Goal: Task Accomplishment & Management: Manage account settings

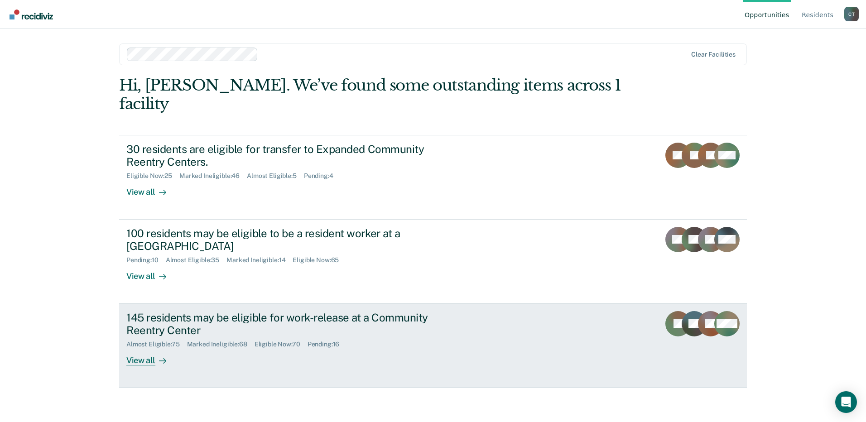
click at [406, 337] on div "145 residents may be eligible for work-release at a Community Reentry Center Al…" at bounding box center [296, 338] width 340 height 55
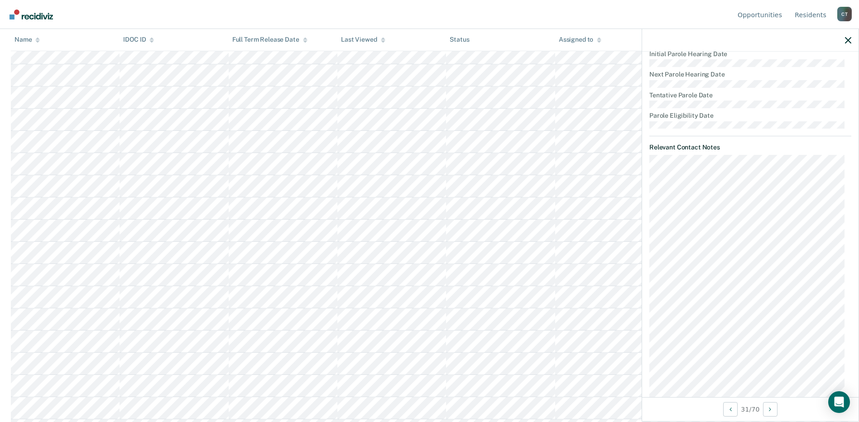
scroll to position [453, 0]
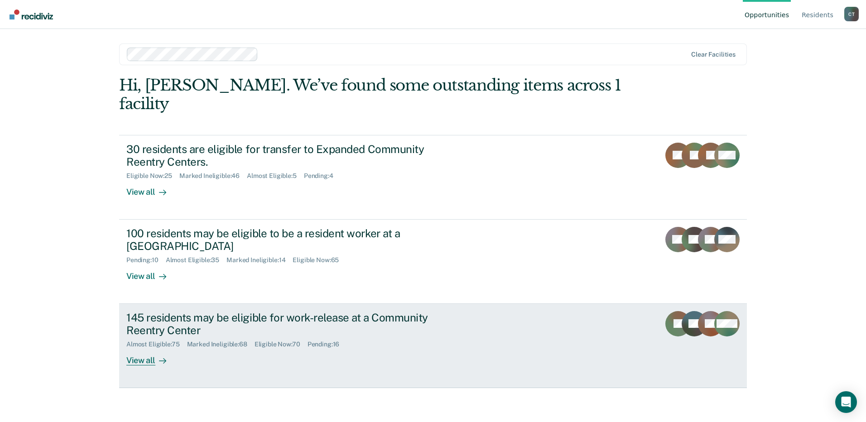
click at [429, 337] on div "Almost Eligible : 75 Marked Ineligible : 68 Eligible Now : 70 Pending : 16" at bounding box center [285, 342] width 318 height 11
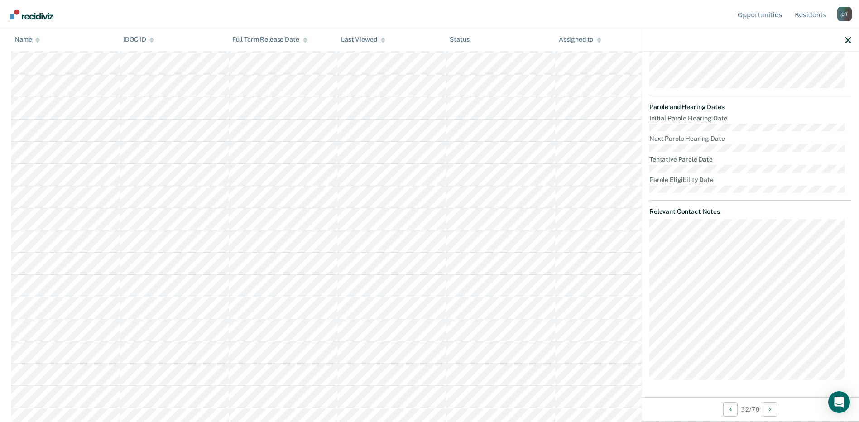
scroll to position [861, 0]
click at [770, 405] on button "Next Opportunity" at bounding box center [770, 409] width 14 height 14
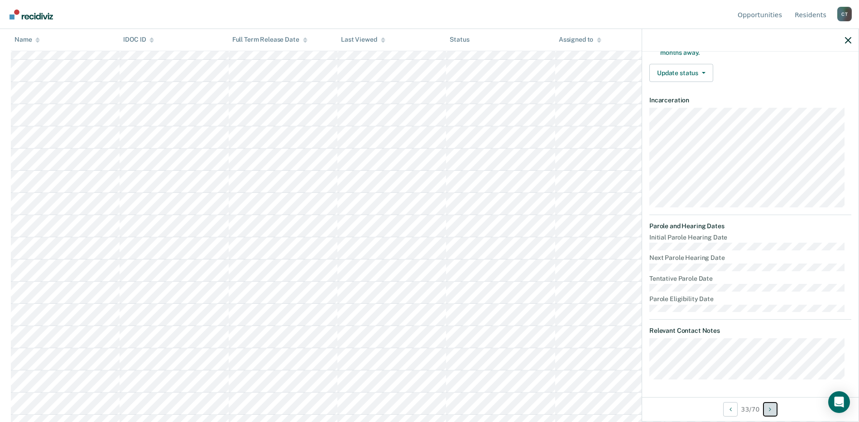
scroll to position [1042, 0]
click at [800, 297] on dt "Parole Eligibility Date" at bounding box center [750, 299] width 202 height 8
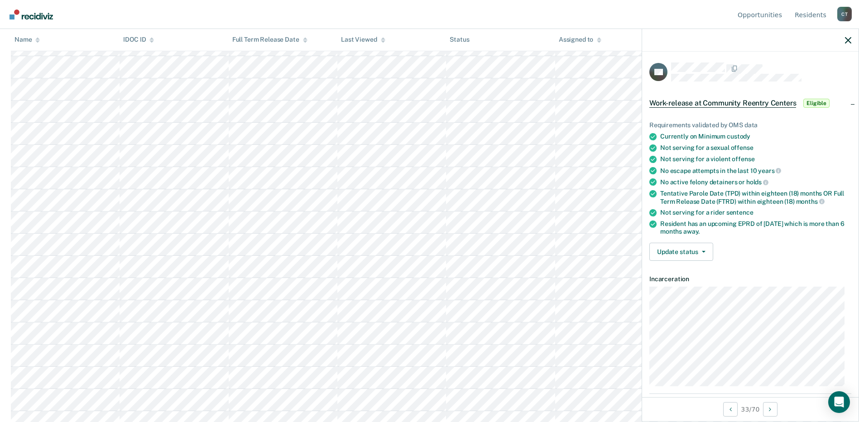
scroll to position [179, 0]
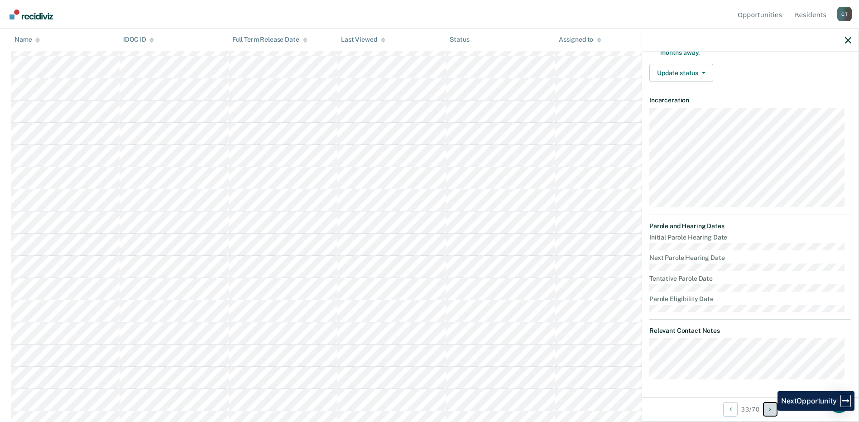
click at [771, 411] on icon "Next Opportunity" at bounding box center [770, 409] width 2 height 6
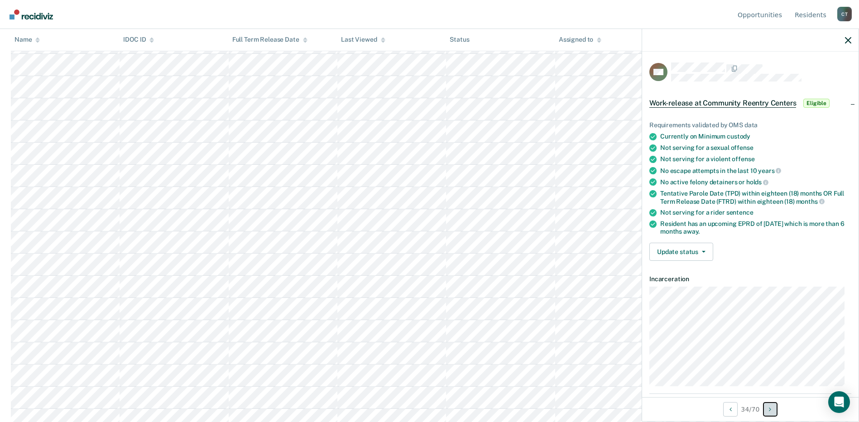
scroll to position [993, 0]
click at [777, 414] on button "Next Opportunity" at bounding box center [770, 409] width 14 height 14
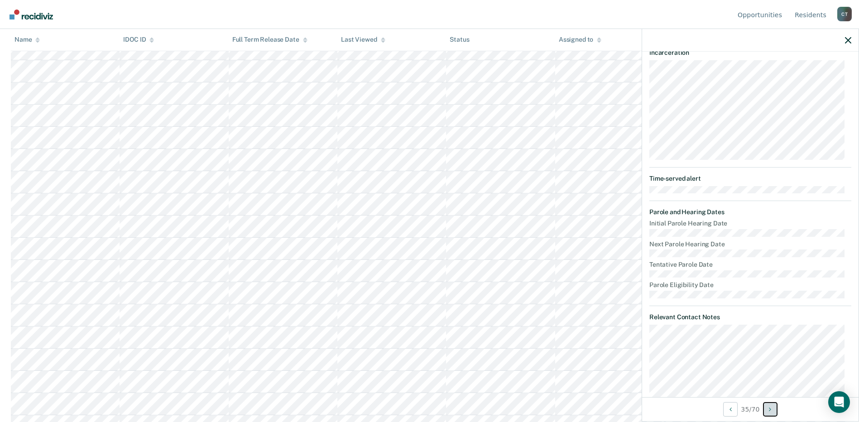
scroll to position [265, 0]
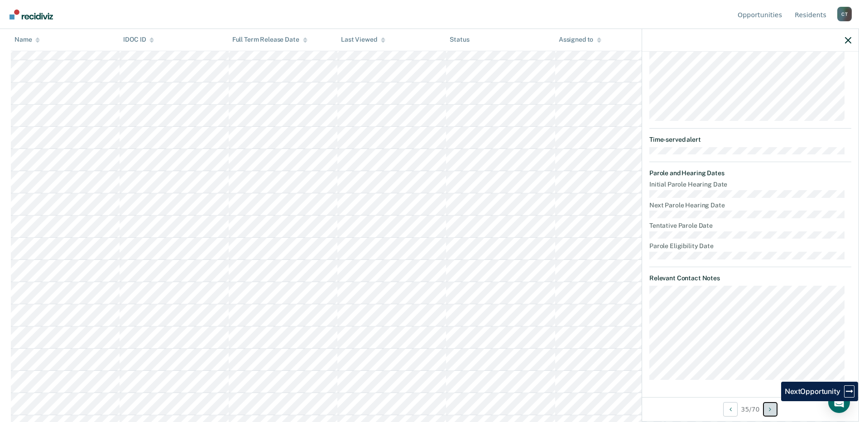
click at [774, 406] on button "Next Opportunity" at bounding box center [770, 409] width 14 height 14
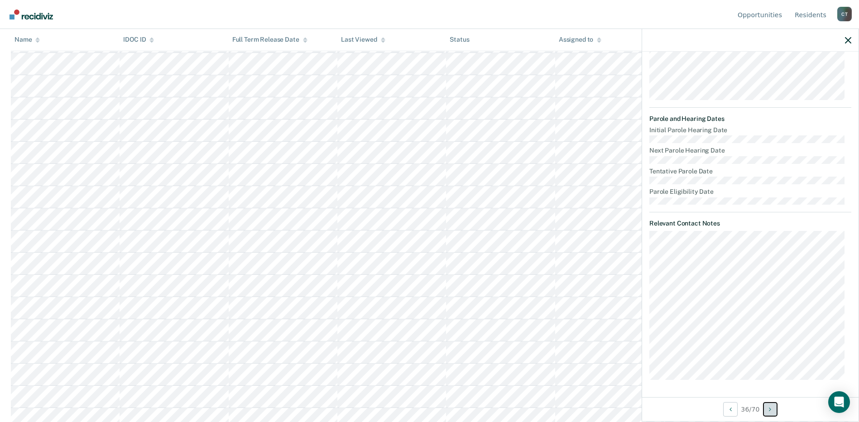
scroll to position [1039, 0]
click at [770, 413] on button "Next Opportunity" at bounding box center [770, 409] width 14 height 14
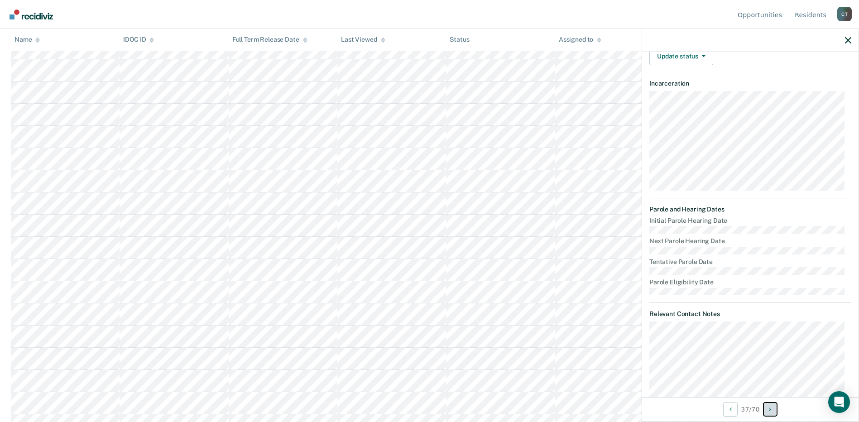
scroll to position [0, 0]
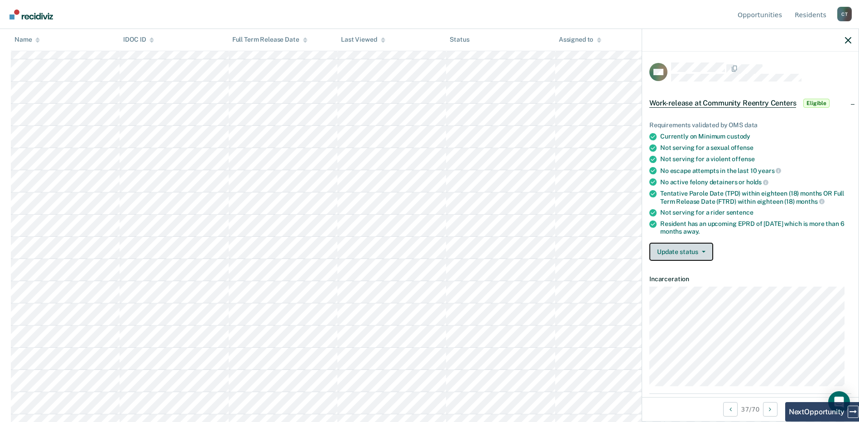
click at [691, 253] on button "Update status" at bounding box center [681, 252] width 64 height 18
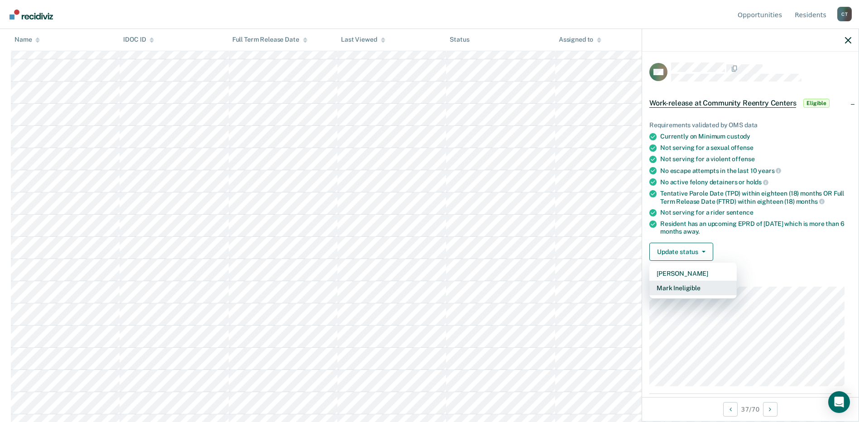
click at [679, 290] on button "Mark Ineligible" at bounding box center [692, 288] width 87 height 14
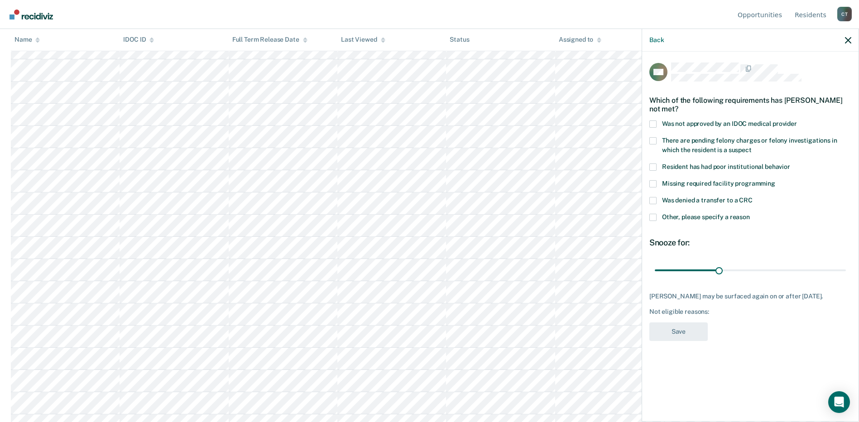
click at [655, 218] on span at bounding box center [652, 217] width 7 height 7
click at [750, 214] on input "Other, please specify a reason" at bounding box center [750, 214] width 0 height 0
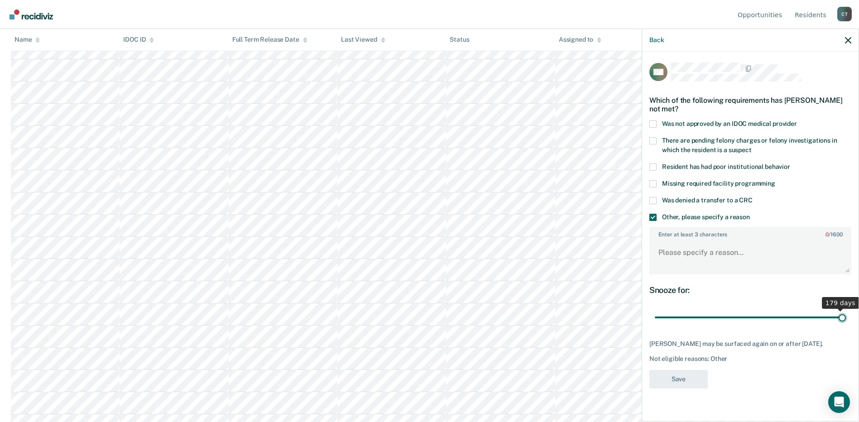
drag, startPoint x: 719, startPoint y: 319, endPoint x: 866, endPoint y: 324, distance: 146.8
type input "180"
click at [846, 324] on input "range" at bounding box center [750, 318] width 191 height 16
click at [686, 261] on textarea "Enter at least 3 characters 0 / 1600" at bounding box center [750, 257] width 200 height 34
type textarea "D1 release at Orofino"
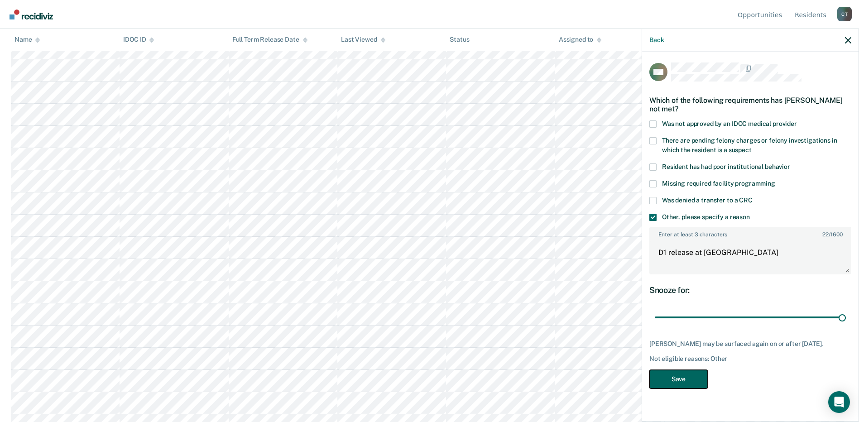
click at [680, 377] on button "Save" at bounding box center [678, 379] width 58 height 19
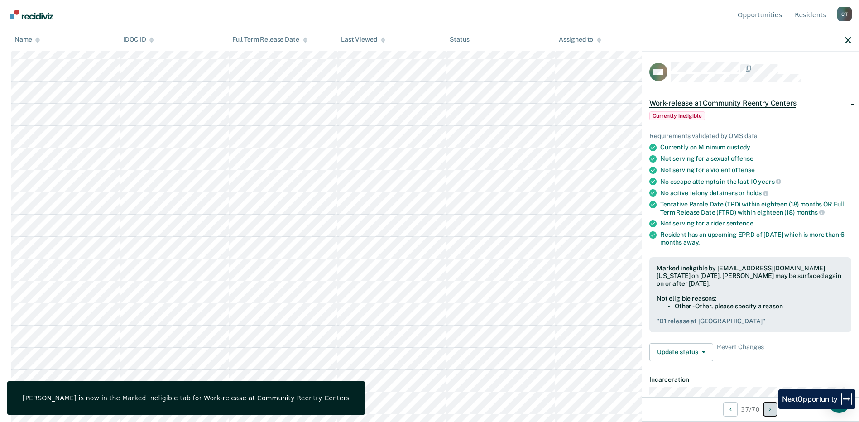
click at [771, 409] on icon "Next Opportunity" at bounding box center [770, 409] width 2 height 6
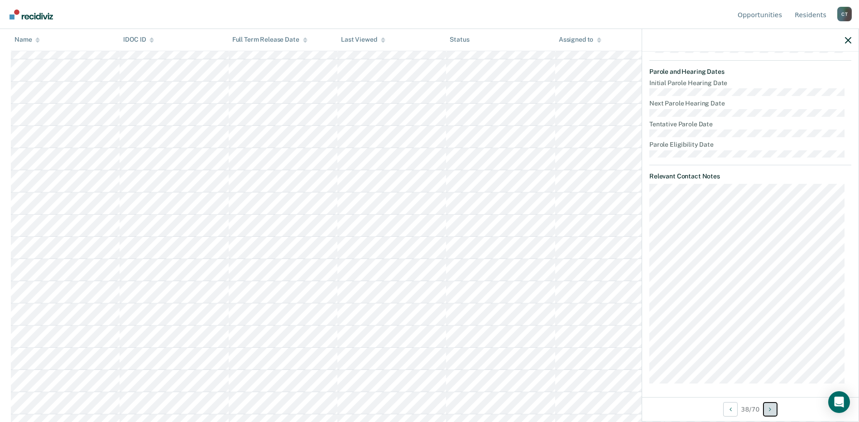
scroll to position [337, 0]
click at [774, 407] on button "Next Opportunity" at bounding box center [770, 409] width 14 height 14
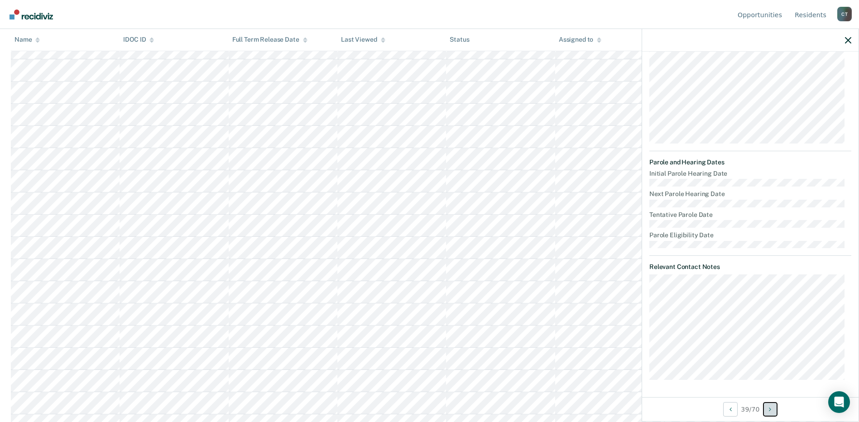
scroll to position [1174, 0]
click at [771, 413] on button "Next Opportunity" at bounding box center [770, 409] width 14 height 14
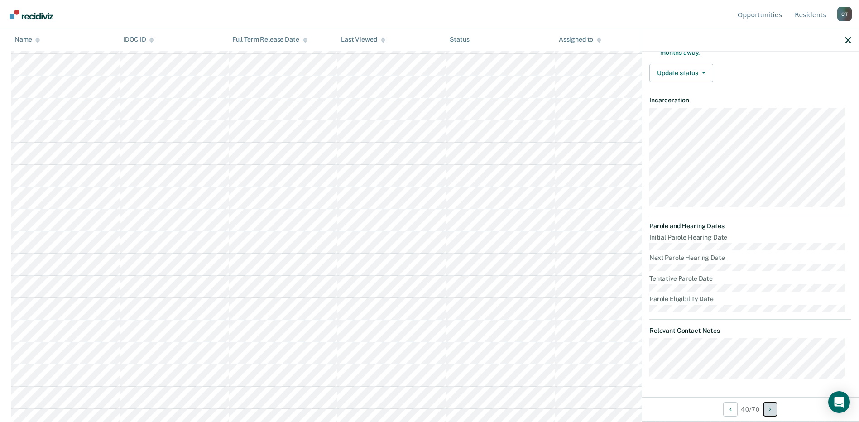
scroll to position [0, 0]
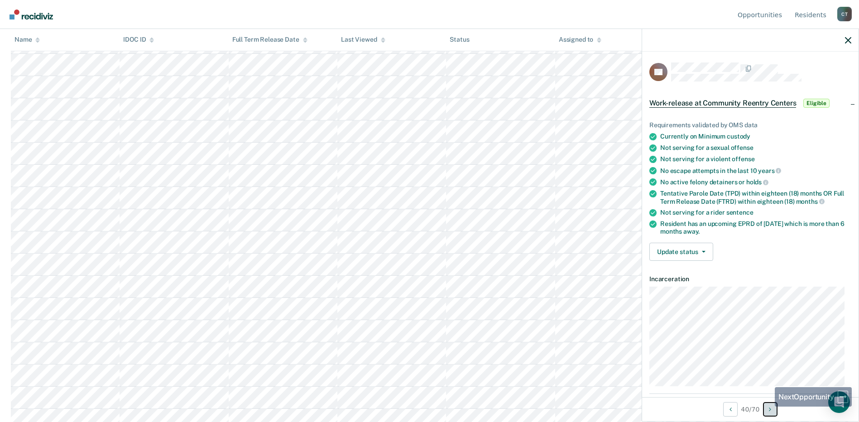
click at [768, 411] on button "Next Opportunity" at bounding box center [770, 409] width 14 height 14
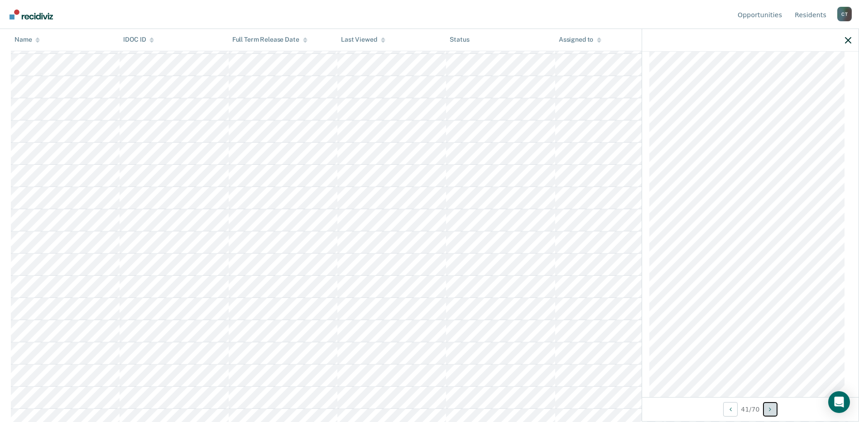
scroll to position [867, 0]
click at [774, 407] on button "Next Opportunity" at bounding box center [770, 409] width 14 height 14
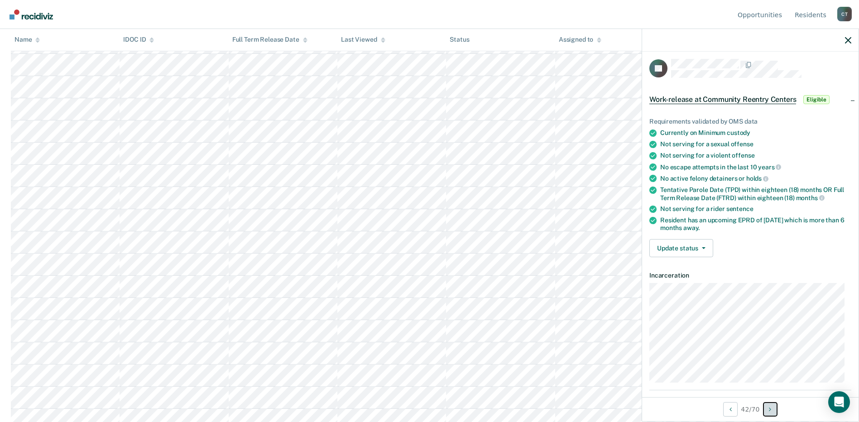
scroll to position [0, 0]
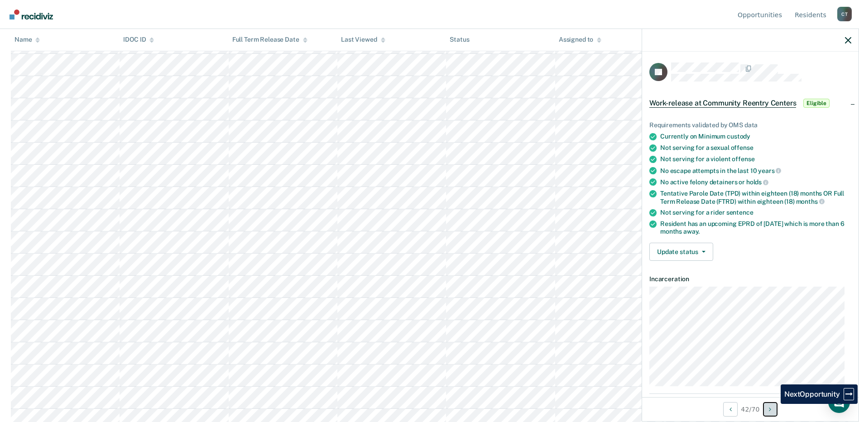
click at [774, 409] on button "Next Opportunity" at bounding box center [770, 409] width 14 height 14
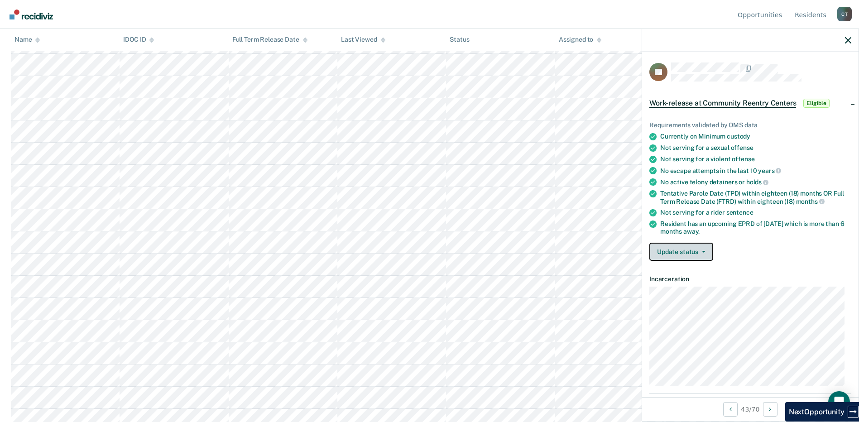
click at [699, 248] on button "Update status" at bounding box center [681, 252] width 64 height 18
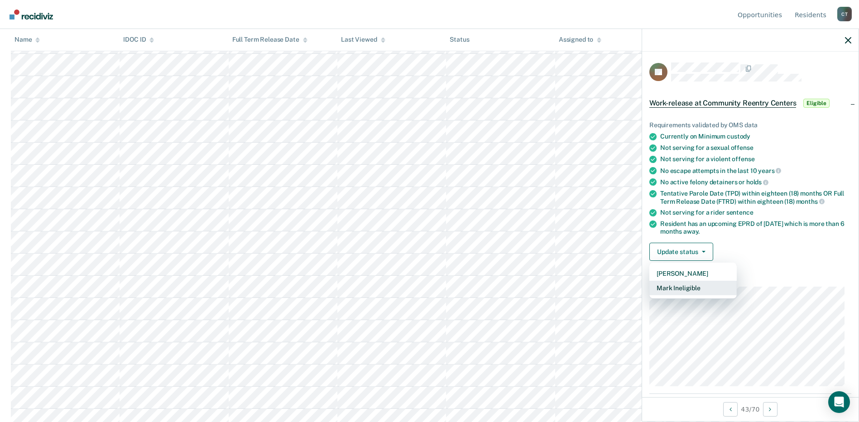
click at [674, 287] on button "Mark Ineligible" at bounding box center [692, 288] width 87 height 14
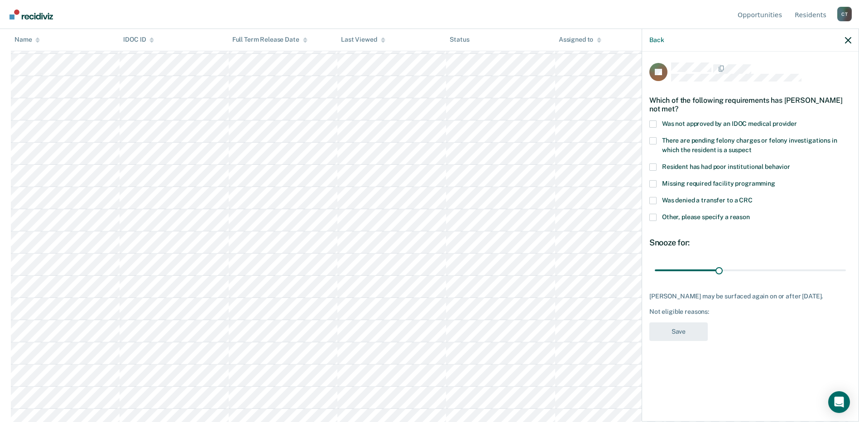
click at [651, 217] on span at bounding box center [652, 217] width 7 height 7
click at [750, 214] on input "Other, please specify a reason" at bounding box center [750, 214] width 0 height 0
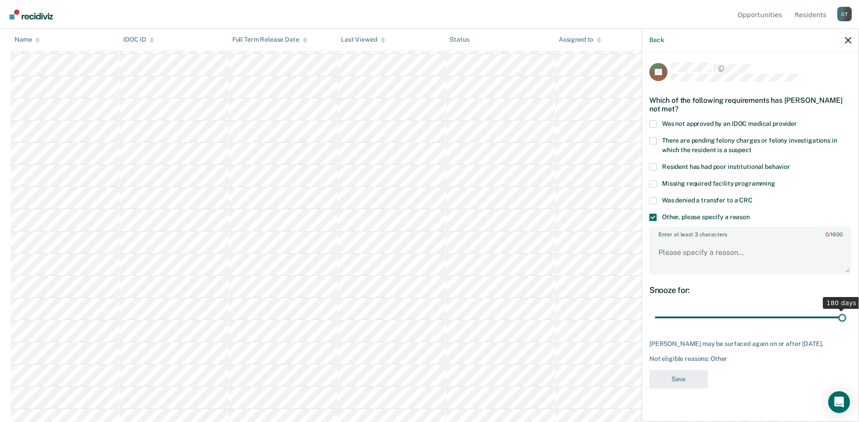
drag, startPoint x: 716, startPoint y: 315, endPoint x: 851, endPoint y: 315, distance: 134.5
type input "180"
click at [846, 315] on input "range" at bounding box center [750, 318] width 191 height 16
click at [720, 248] on textarea "Enter at least 3 characters 0 / 1600" at bounding box center [750, 257] width 200 height 34
type textarea "still in RDU snooze 6 mo"
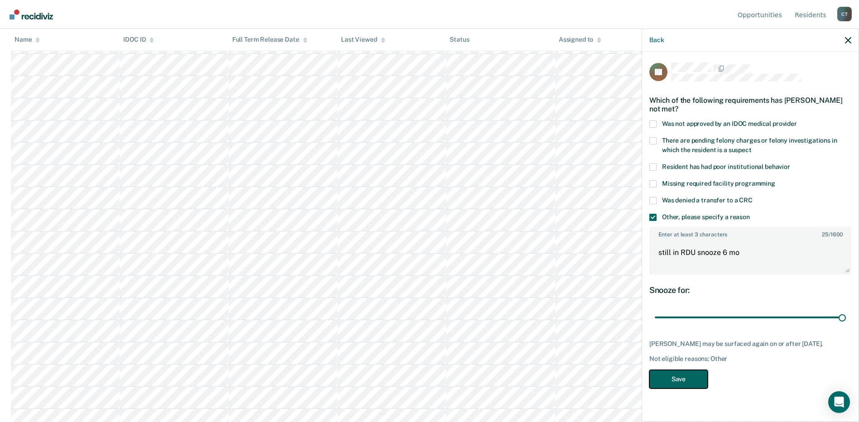
click at [686, 377] on button "Save" at bounding box center [678, 379] width 58 height 19
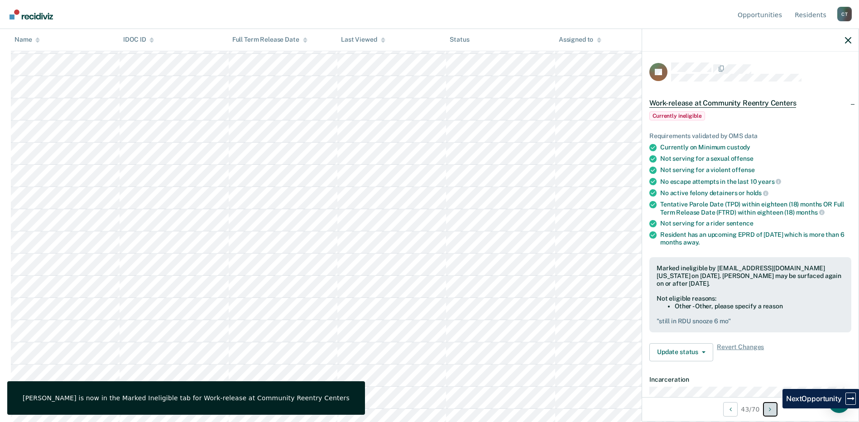
click at [776, 414] on button "Next Opportunity" at bounding box center [770, 409] width 14 height 14
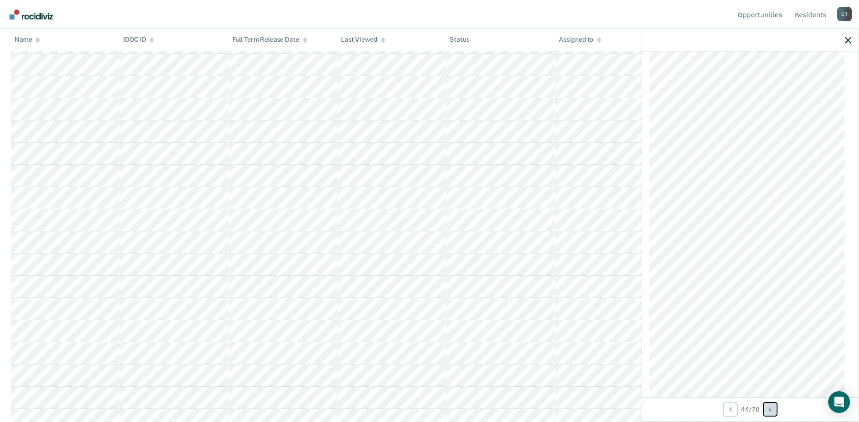
scroll to position [505, 0]
click at [770, 410] on button "Next Opportunity" at bounding box center [770, 409] width 14 height 14
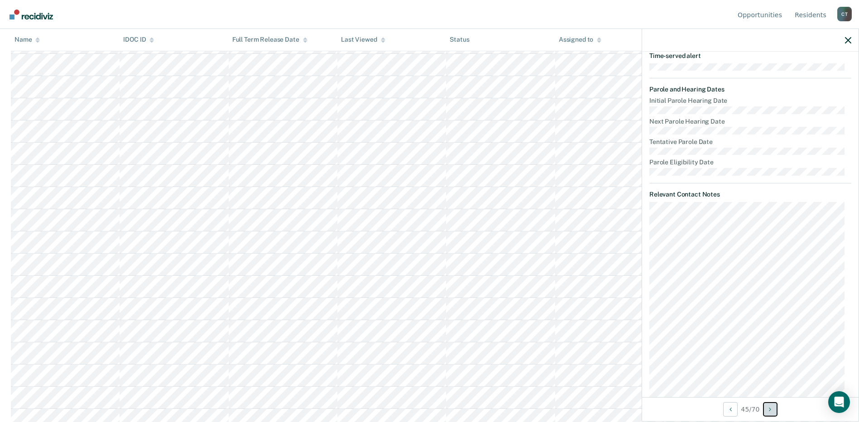
scroll to position [322, 0]
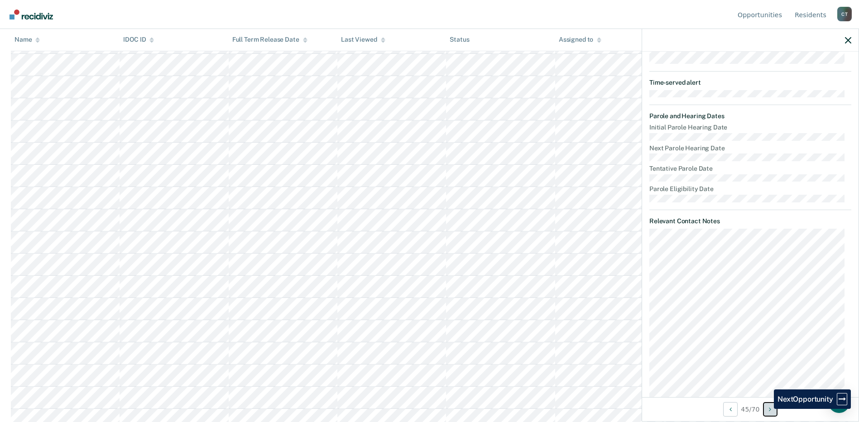
click at [767, 409] on button "Next Opportunity" at bounding box center [770, 409] width 14 height 14
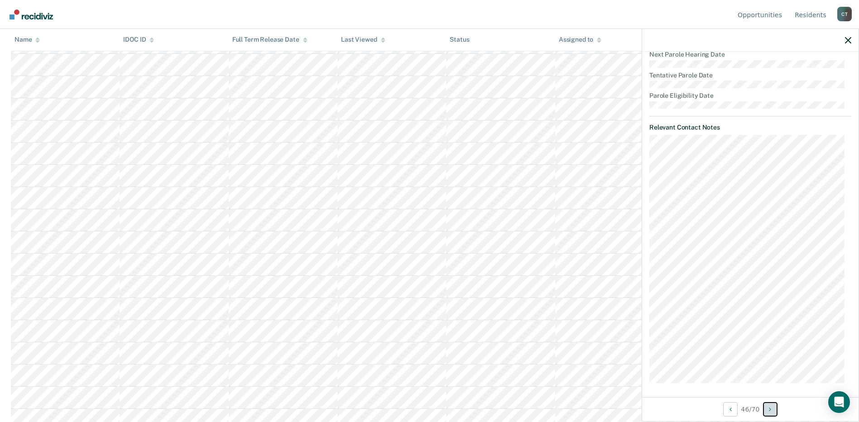
scroll to position [385, 0]
click at [771, 412] on icon "Next Opportunity" at bounding box center [770, 409] width 2 height 6
click at [768, 408] on button "Next Opportunity" at bounding box center [770, 409] width 14 height 14
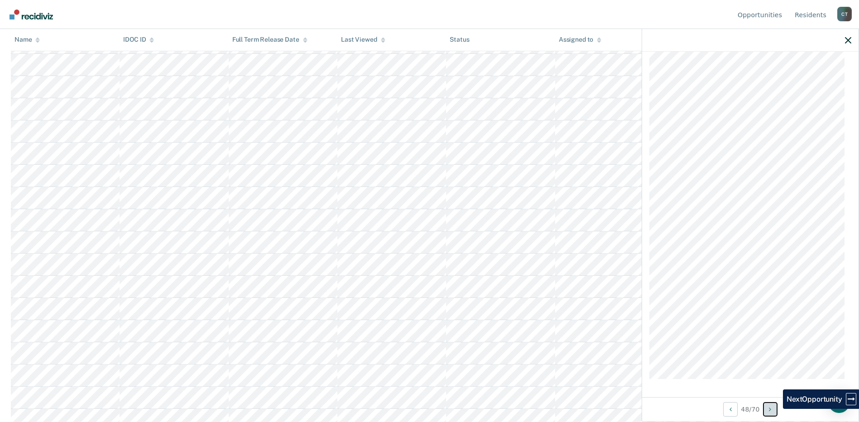
click at [775, 414] on button "Next Opportunity" at bounding box center [770, 409] width 14 height 14
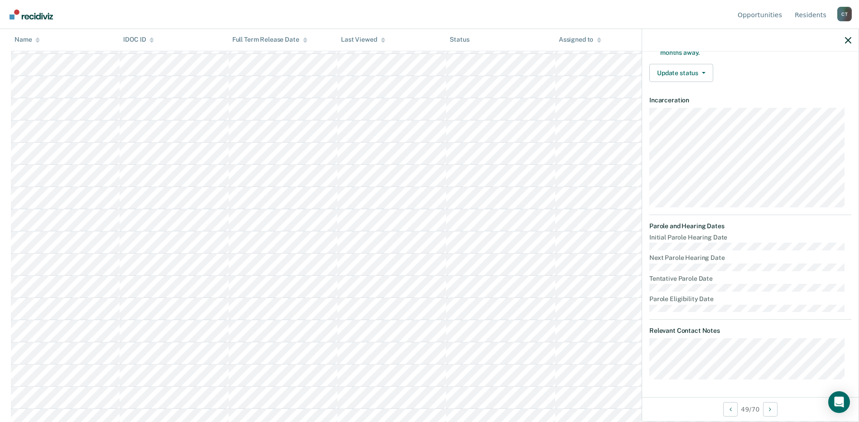
click at [784, 276] on dt "Tentative Parole Date" at bounding box center [750, 279] width 202 height 8
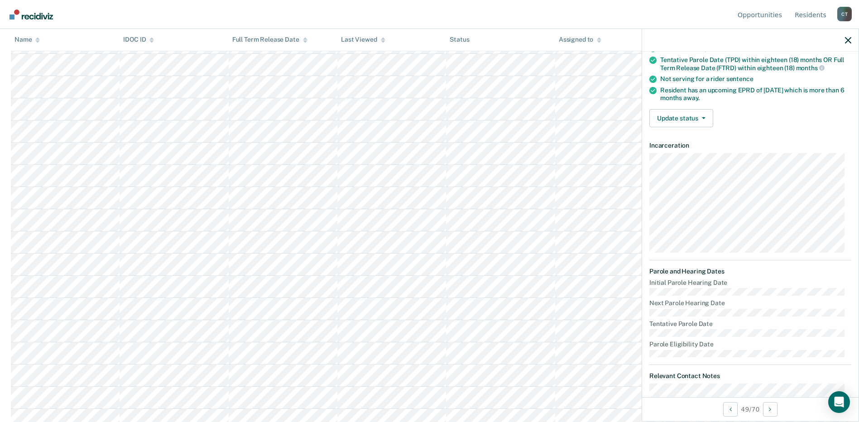
scroll to position [0, 0]
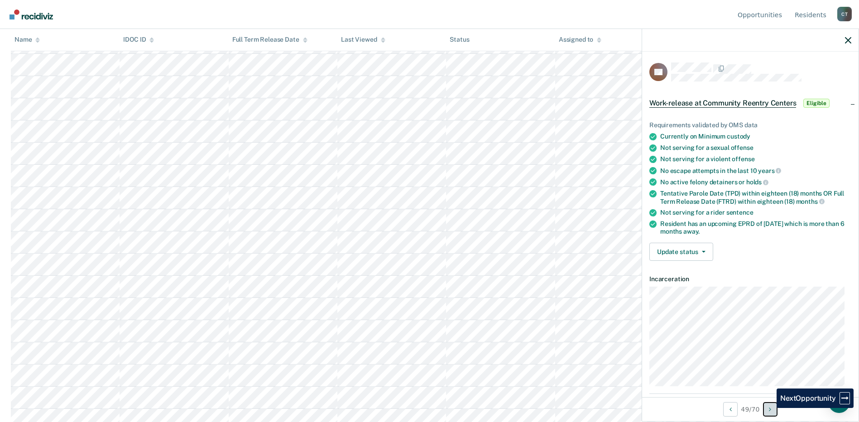
click at [770, 408] on icon "Next Opportunity" at bounding box center [770, 409] width 2 height 6
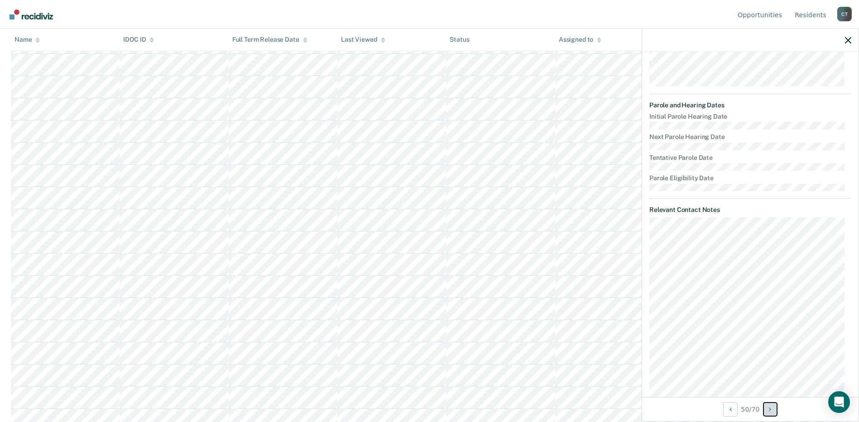
scroll to position [360, 0]
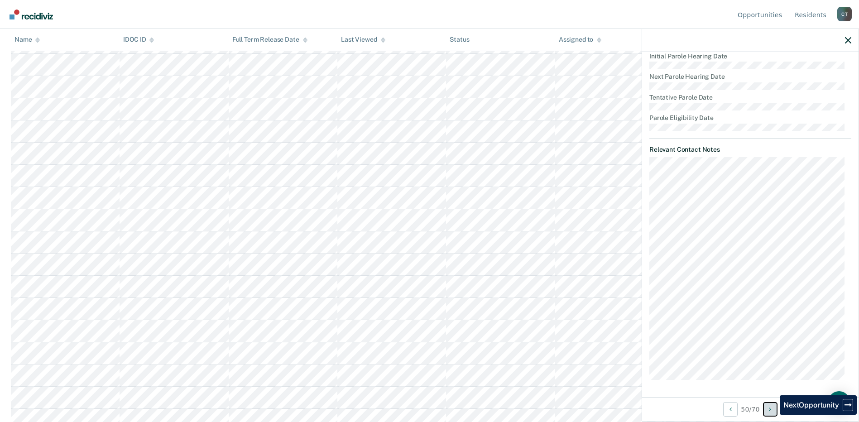
click at [773, 415] on button "Next Opportunity" at bounding box center [770, 409] width 14 height 14
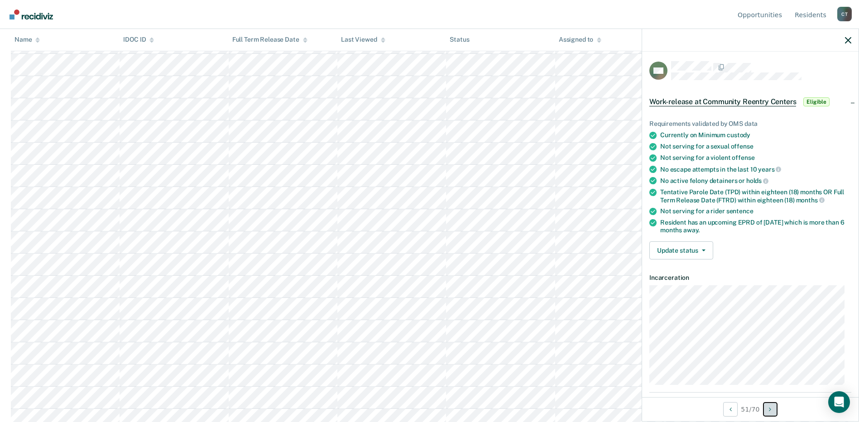
scroll to position [0, 0]
click at [766, 411] on button "Next Opportunity" at bounding box center [770, 409] width 14 height 14
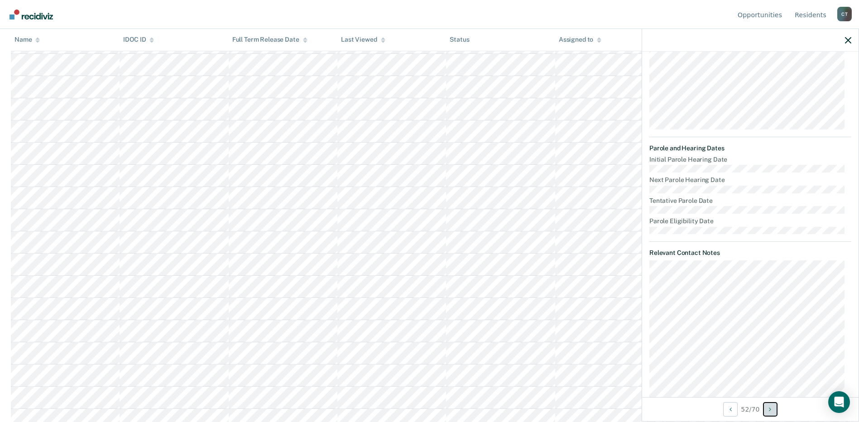
scroll to position [76, 0]
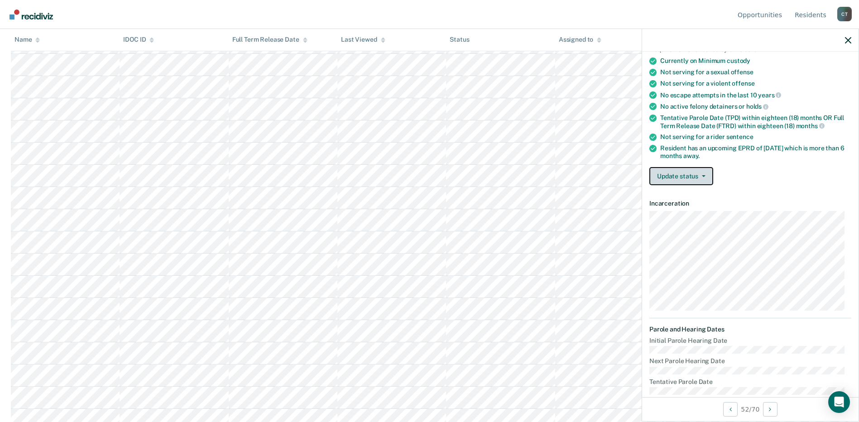
click at [678, 173] on button "Update status" at bounding box center [681, 176] width 64 height 18
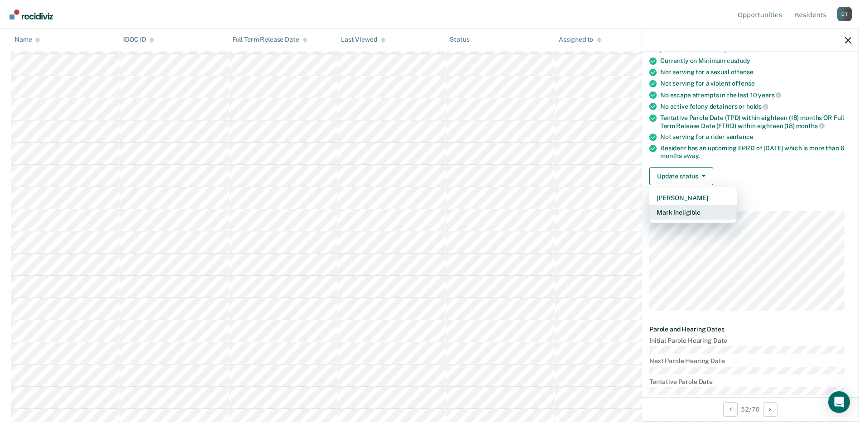
click at [669, 211] on button "Mark Ineligible" at bounding box center [692, 212] width 87 height 14
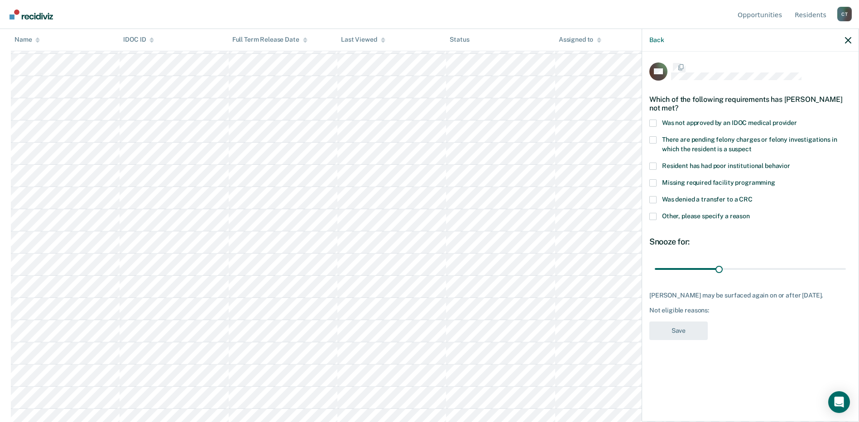
scroll to position [0, 0]
click at [651, 217] on span at bounding box center [652, 217] width 7 height 7
click at [750, 214] on input "Other, please specify a reason" at bounding box center [750, 214] width 0 height 0
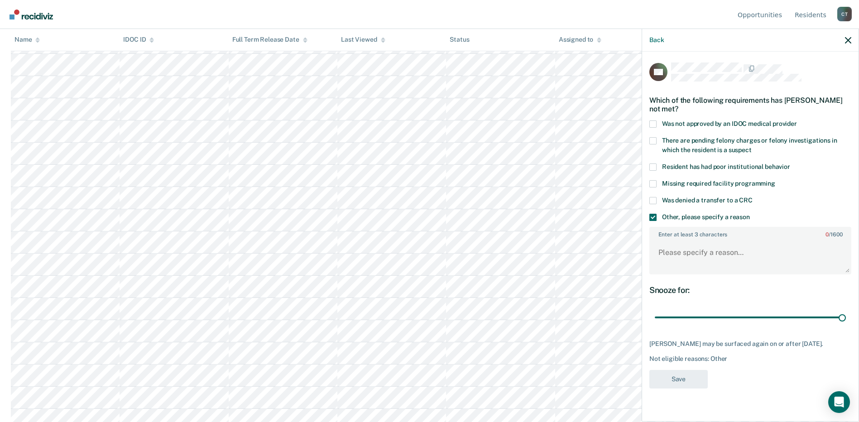
drag, startPoint x: 719, startPoint y: 316, endPoint x: 862, endPoint y: 319, distance: 143.6
type input "180"
click at [846, 319] on input "range" at bounding box center [750, 318] width 191 height 16
click at [703, 247] on textarea "Enter at least 3 characters 0 / 1600" at bounding box center [750, 257] width 200 height 34
type textarea "SO programming assigned"
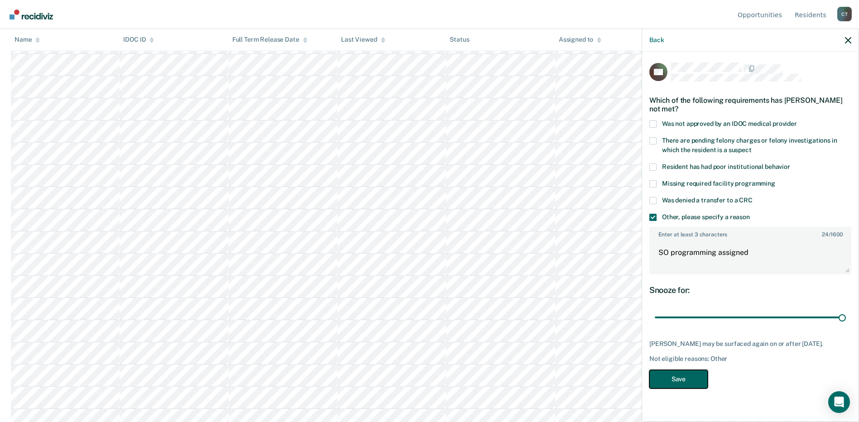
click at [691, 382] on button "Save" at bounding box center [678, 379] width 58 height 19
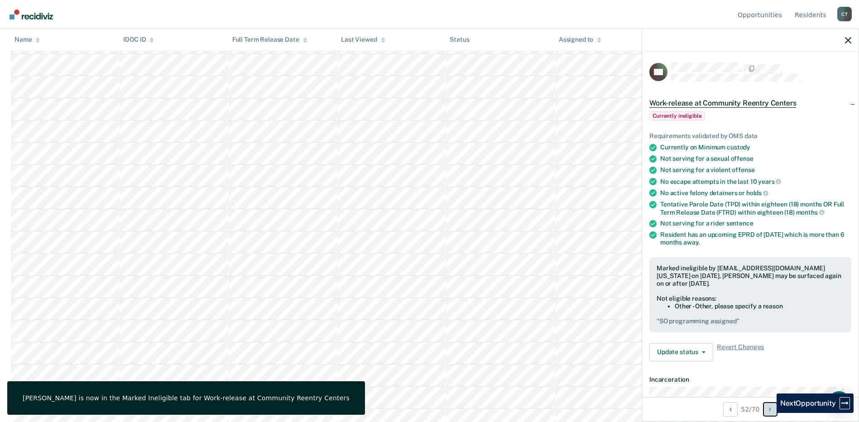
click at [770, 413] on button "Next Opportunity" at bounding box center [770, 409] width 14 height 14
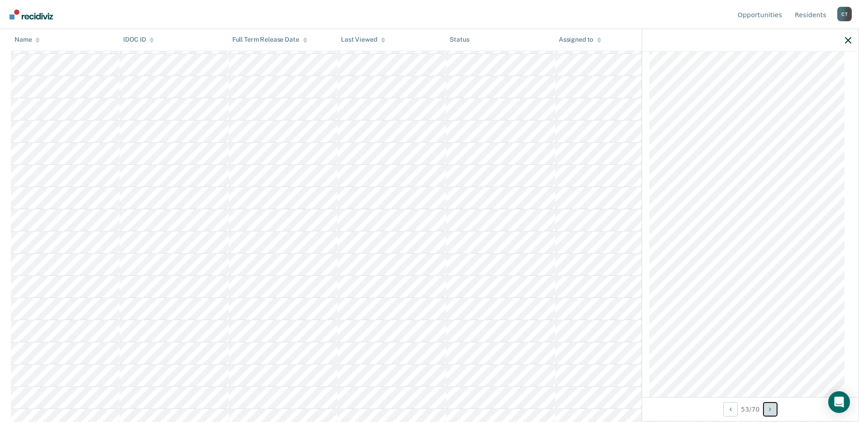
scroll to position [777, 0]
click at [771, 411] on icon "Next Opportunity" at bounding box center [770, 409] width 2 height 6
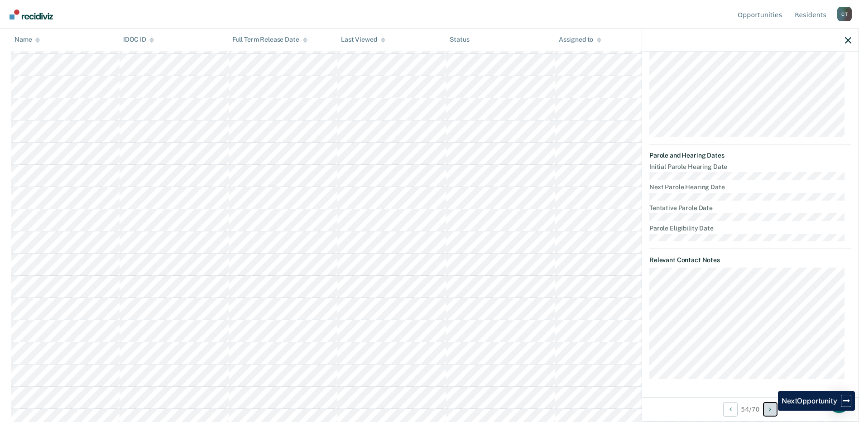
scroll to position [249, 0]
click at [775, 412] on button "Next Opportunity" at bounding box center [770, 409] width 14 height 14
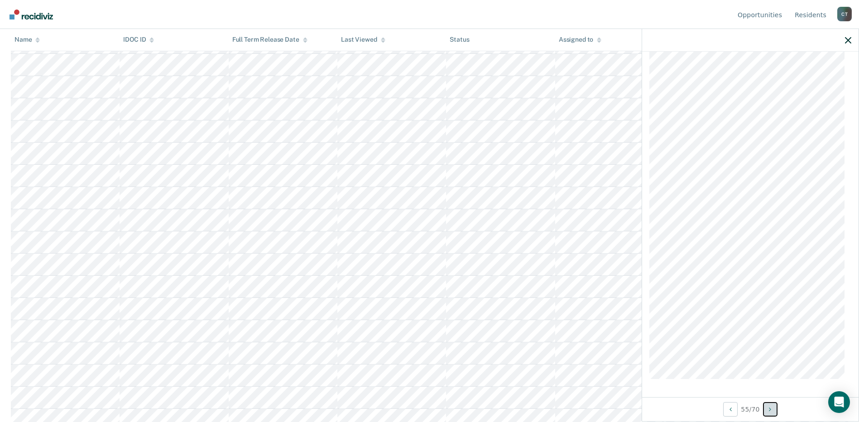
scroll to position [547, 0]
click at [769, 409] on button "Next Opportunity" at bounding box center [770, 409] width 14 height 14
click at [770, 411] on icon "Next Opportunity" at bounding box center [770, 409] width 2 height 6
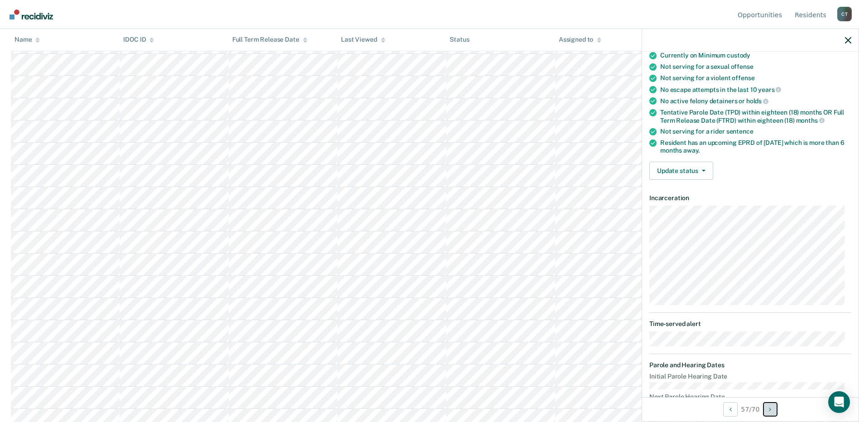
scroll to position [0, 0]
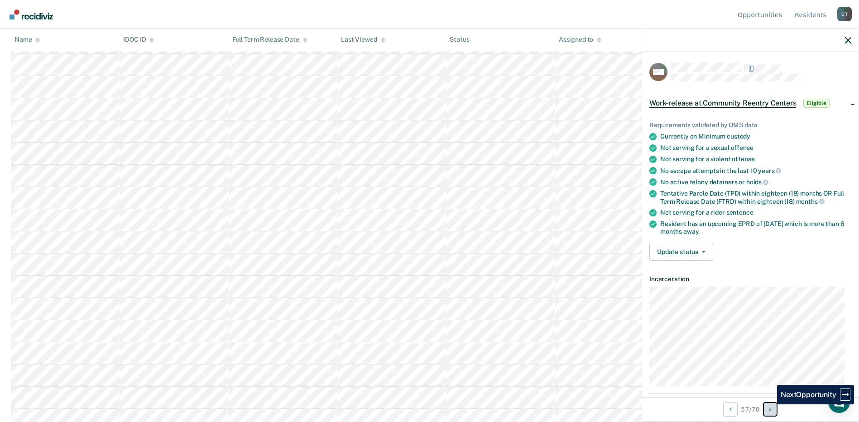
click at [770, 404] on button "Next Opportunity" at bounding box center [770, 409] width 14 height 14
click at [781, 258] on div "Update status Mark Pending Mark Ineligible" at bounding box center [750, 252] width 202 height 18
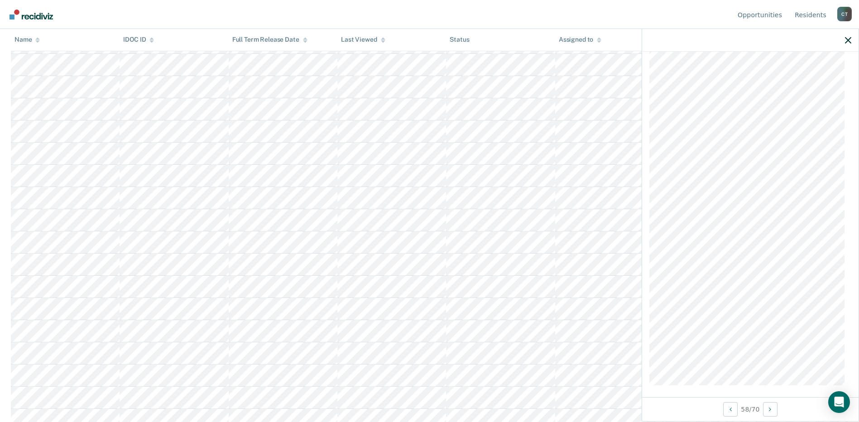
scroll to position [2973, 0]
click at [771, 409] on icon "Next Opportunity" at bounding box center [770, 409] width 2 height 6
click at [770, 411] on icon "Next Opportunity" at bounding box center [770, 409] width 2 height 6
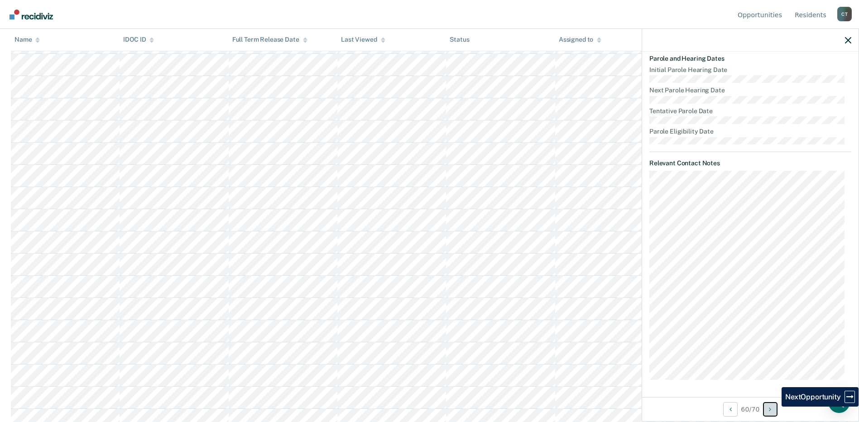
click at [775, 412] on button "Next Opportunity" at bounding box center [770, 409] width 14 height 14
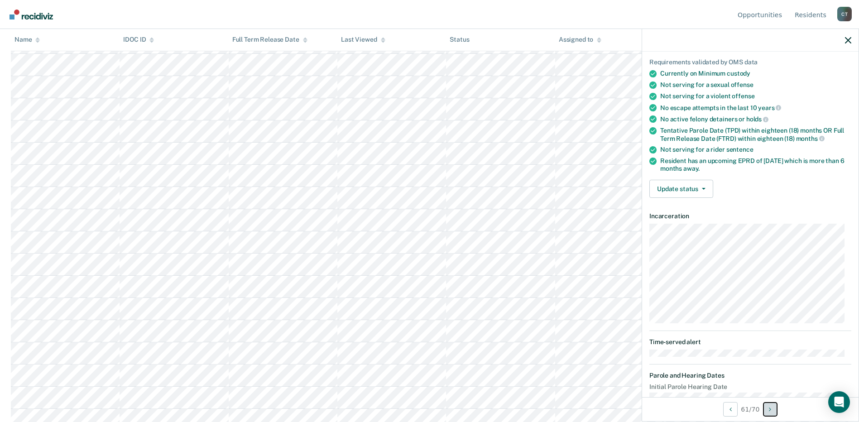
scroll to position [0, 0]
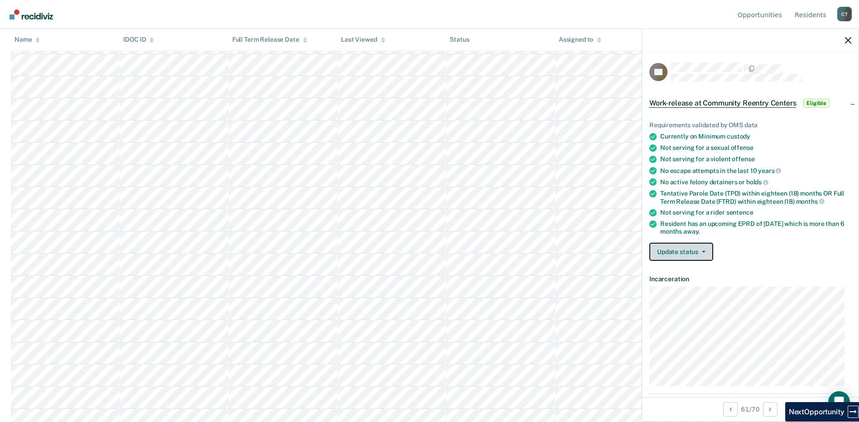
click at [694, 248] on button "Update status" at bounding box center [681, 252] width 64 height 18
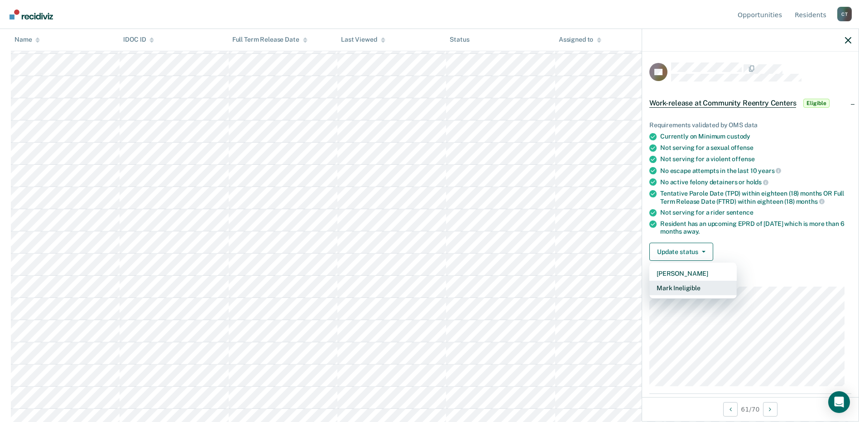
click at [693, 290] on button "Mark Ineligible" at bounding box center [692, 288] width 87 height 14
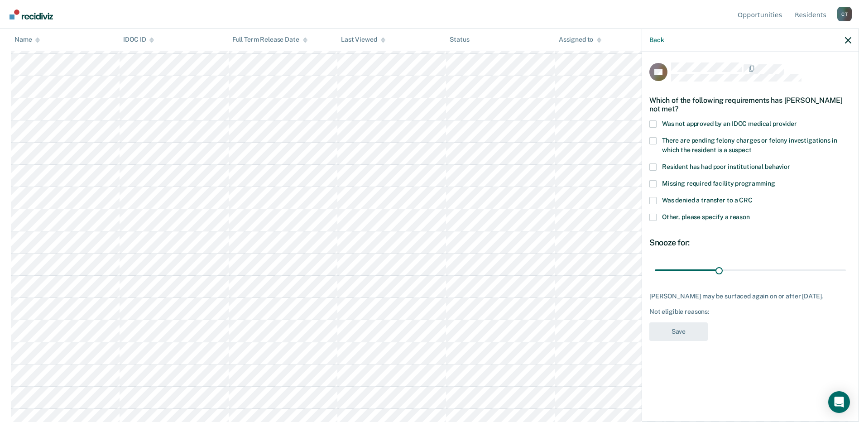
click at [652, 214] on span at bounding box center [652, 217] width 7 height 7
click at [750, 214] on input "Other, please specify a reason" at bounding box center [750, 214] width 0 height 0
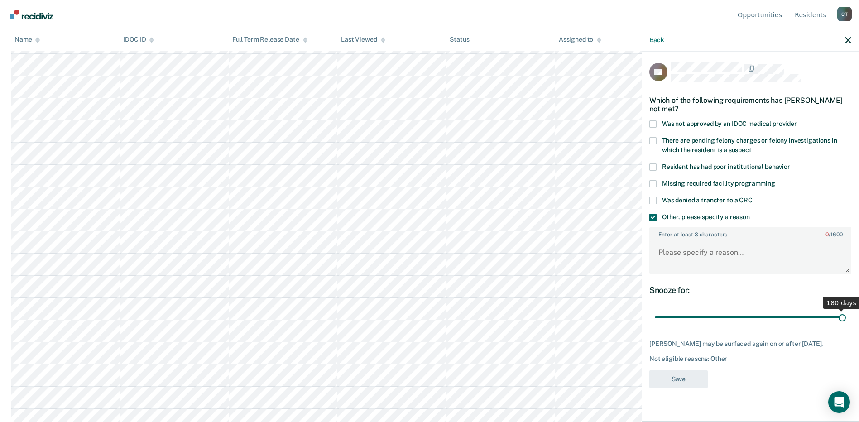
drag, startPoint x: 721, startPoint y: 319, endPoint x: 877, endPoint y: 317, distance: 156.3
type input "180"
click at [846, 317] on input "range" at bounding box center [750, 318] width 191 height 16
click at [709, 257] on textarea "Enter at least 3 characters 0 / 1600" at bounding box center [750, 257] width 200 height 34
type textarea "O"
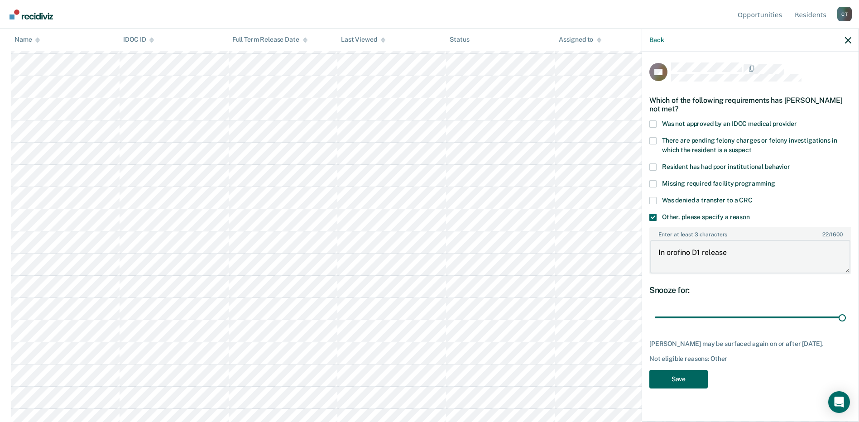
type textarea "In orofino D1 release"
click at [673, 379] on button "Save" at bounding box center [678, 379] width 58 height 19
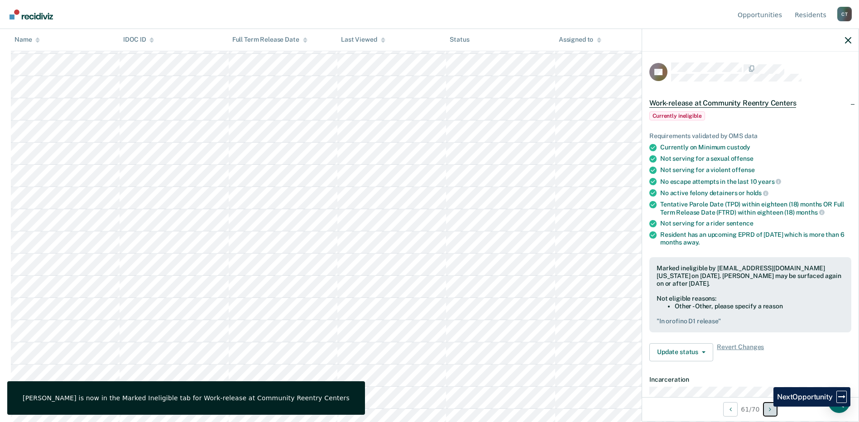
click at [775, 408] on button "Next Opportunity" at bounding box center [770, 409] width 14 height 14
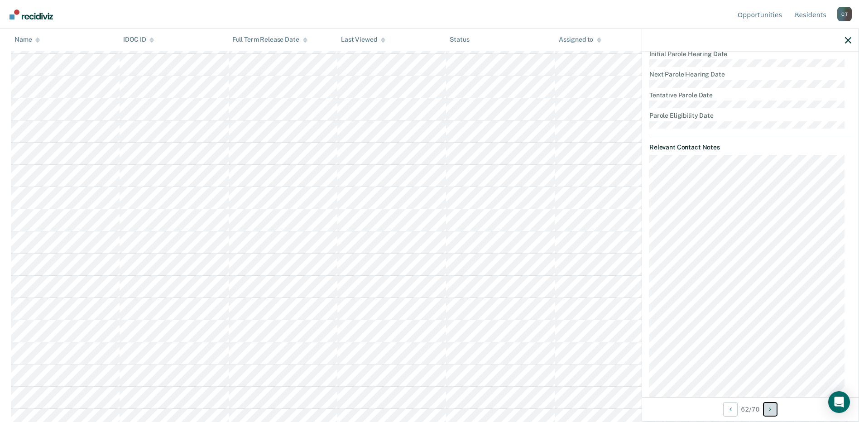
scroll to position [386, 0]
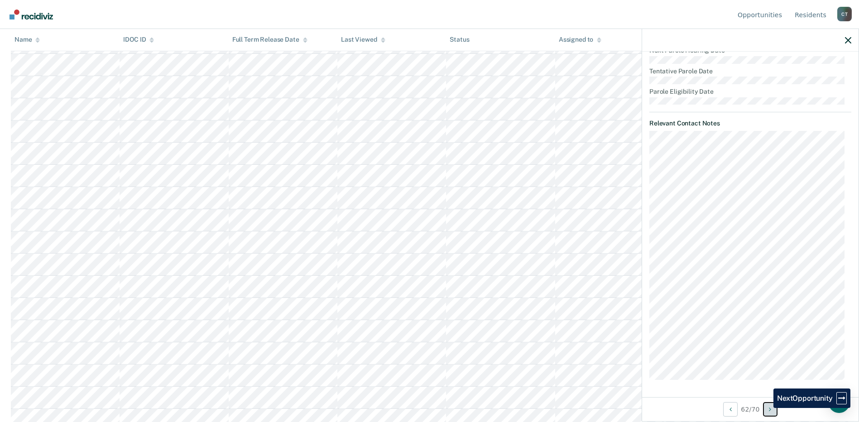
click at [767, 408] on button "Next Opportunity" at bounding box center [770, 409] width 14 height 14
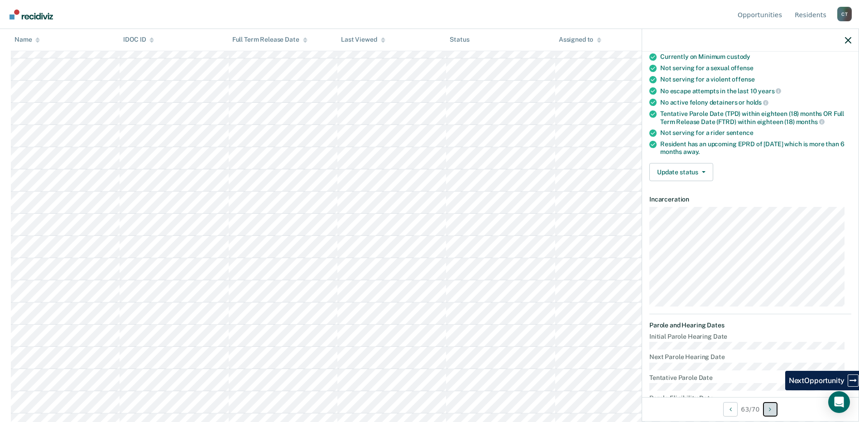
scroll to position [0, 0]
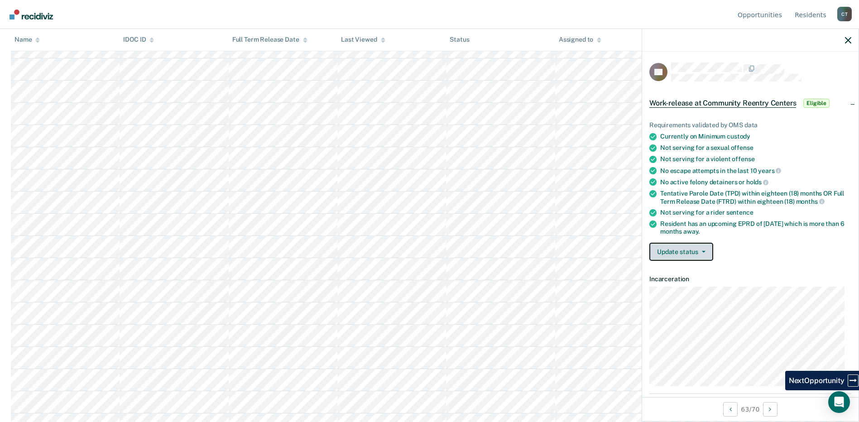
click at [679, 248] on button "Update status" at bounding box center [681, 252] width 64 height 18
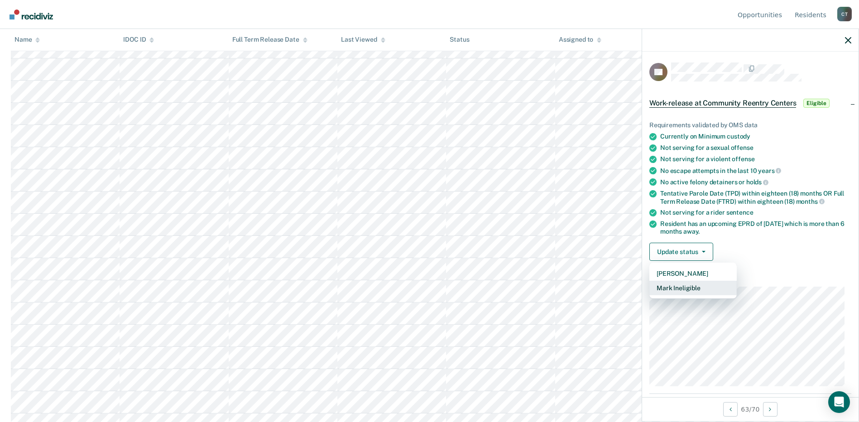
click at [678, 288] on button "Mark Ineligible" at bounding box center [692, 288] width 87 height 14
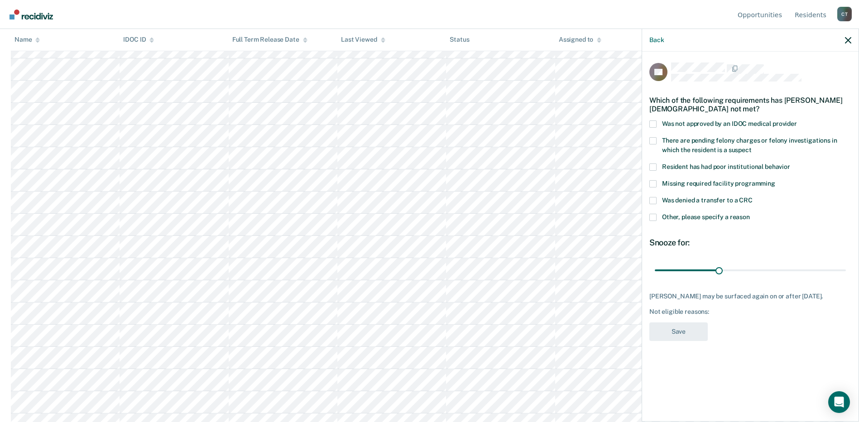
click at [652, 217] on span at bounding box center [652, 217] width 7 height 7
click at [750, 214] on input "Other, please specify a reason" at bounding box center [750, 214] width 0 height 0
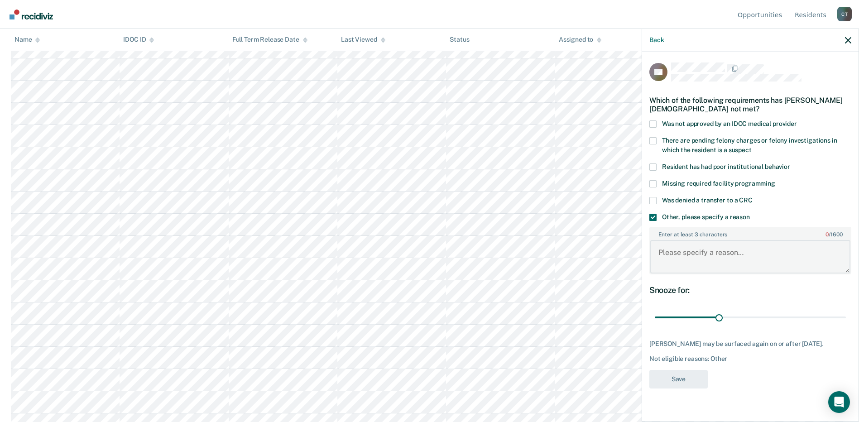
click at [681, 265] on textarea "Enter at least 3 characters 0 / 1600" at bounding box center [750, 257] width 200 height 34
type textarea "Snooze 6 mo short time"
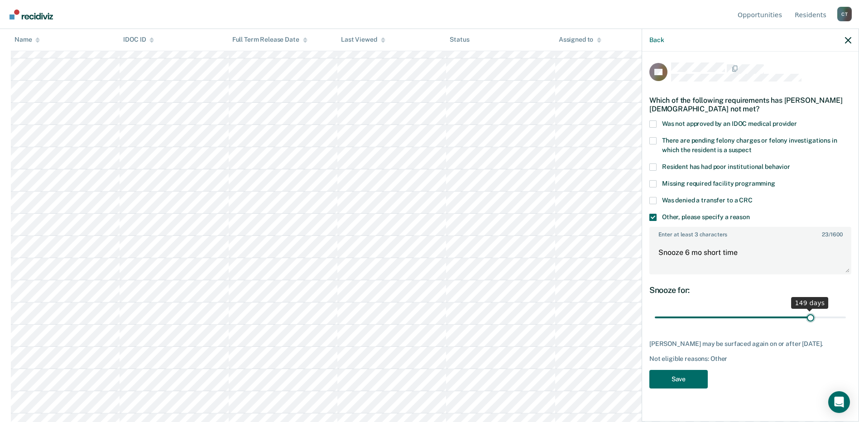
drag, startPoint x: 718, startPoint y: 317, endPoint x: 810, endPoint y: 315, distance: 92.4
type input "149"
click at [810, 315] on input "range" at bounding box center [750, 318] width 191 height 16
click at [677, 375] on button "Save" at bounding box center [678, 379] width 58 height 19
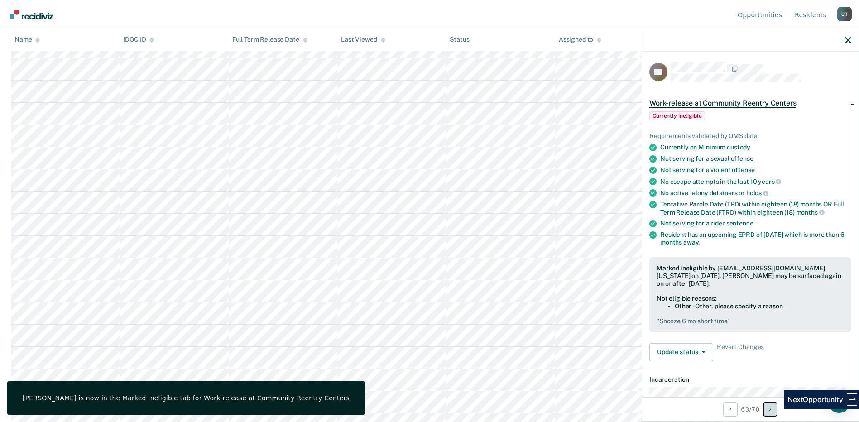
click at [777, 414] on button "Next Opportunity" at bounding box center [770, 409] width 14 height 14
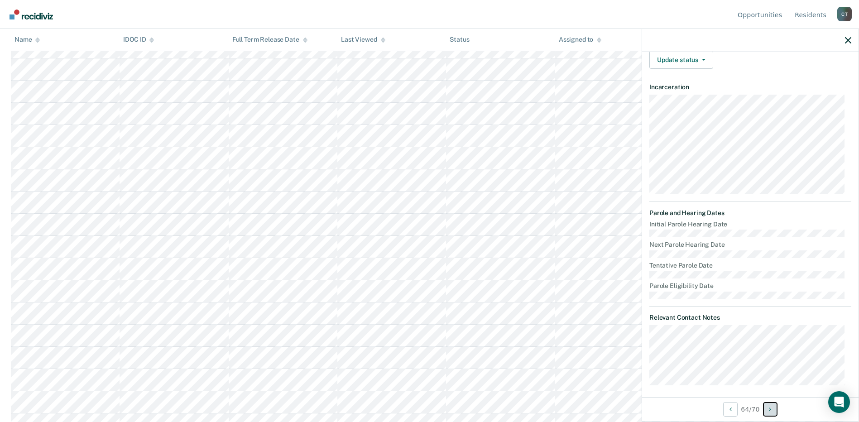
scroll to position [197, 0]
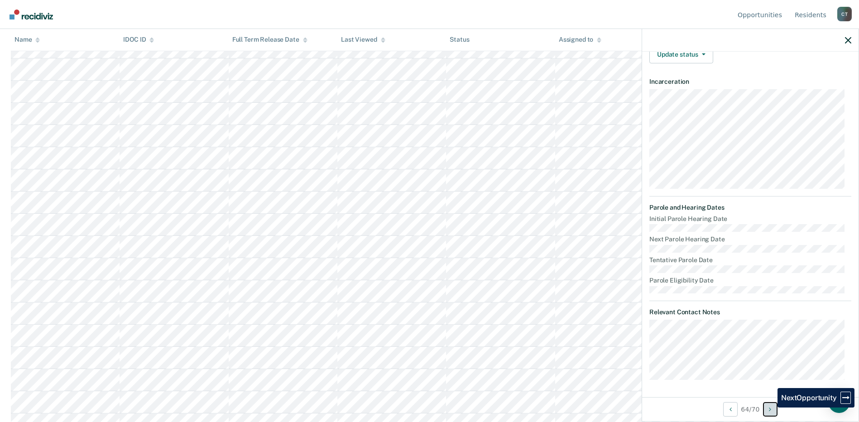
click at [771, 408] on icon "Next Opportunity" at bounding box center [770, 409] width 2 height 6
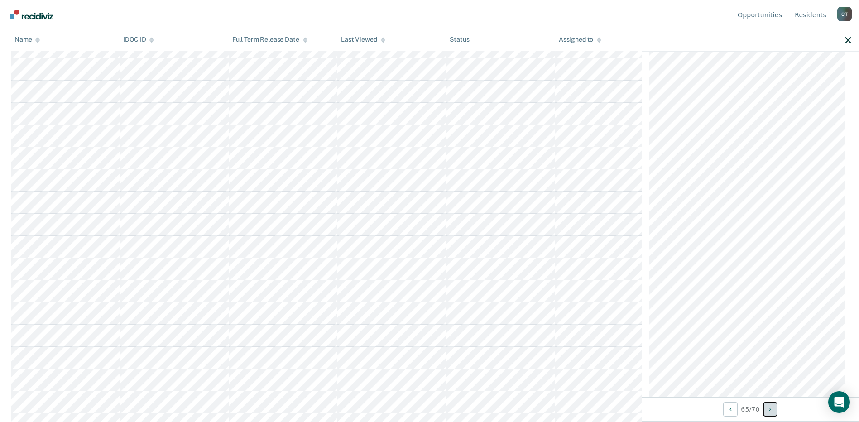
scroll to position [587, 0]
click at [772, 414] on button "Next Opportunity" at bounding box center [770, 409] width 14 height 14
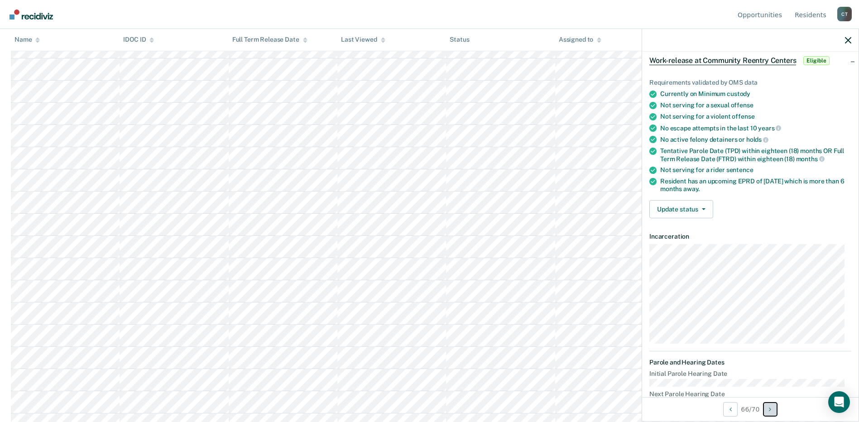
scroll to position [0, 0]
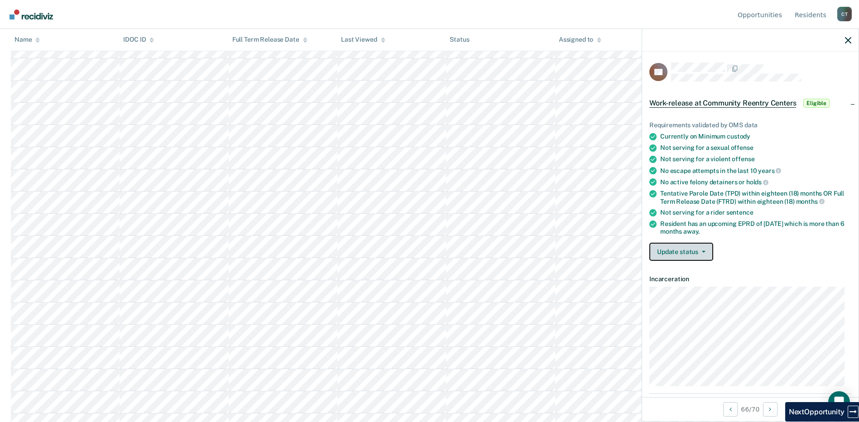
click at [680, 253] on button "Update status" at bounding box center [681, 252] width 64 height 18
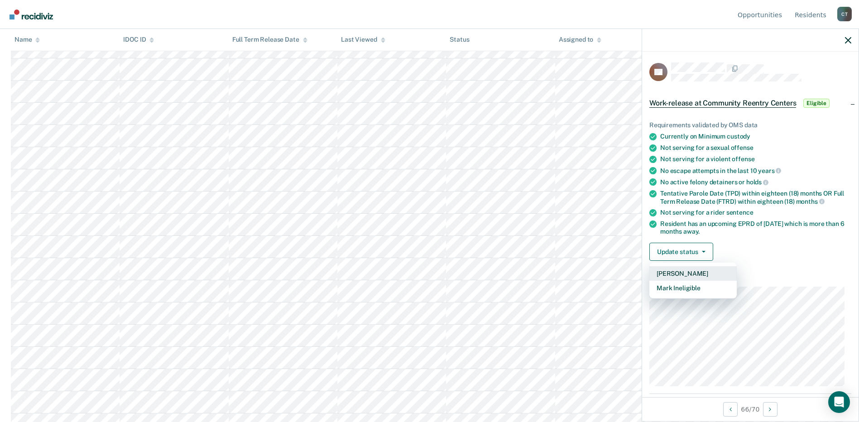
click at [670, 274] on button "[PERSON_NAME]" at bounding box center [692, 273] width 87 height 14
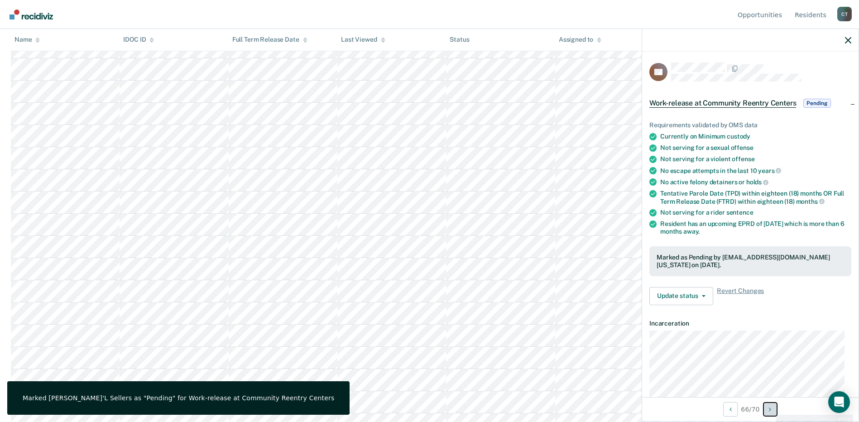
click at [770, 411] on icon "Next Opportunity" at bounding box center [770, 409] width 2 height 6
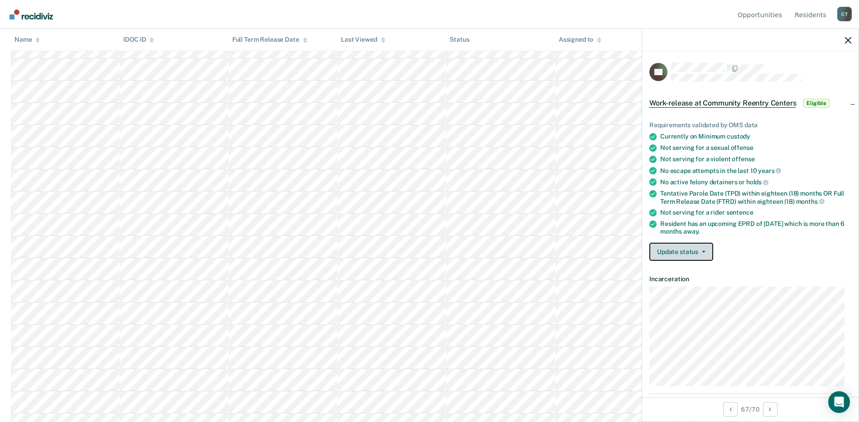
click at [702, 251] on icon "button" at bounding box center [704, 252] width 4 height 2
click at [685, 271] on button "[PERSON_NAME]" at bounding box center [692, 273] width 87 height 14
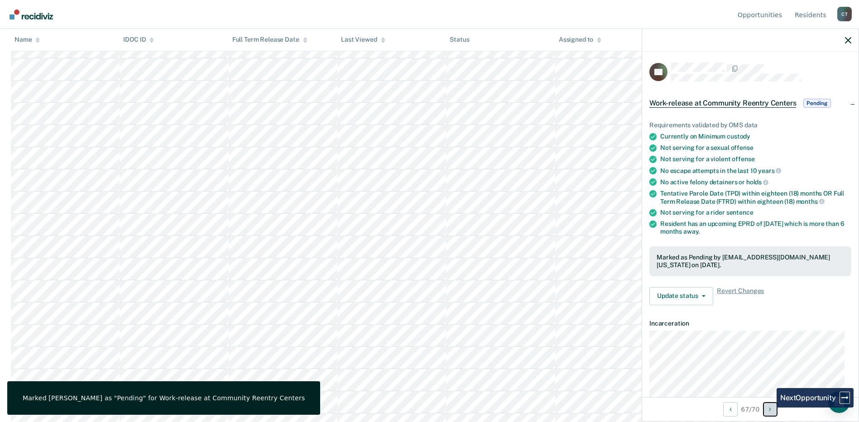
click at [770, 408] on icon "Next Opportunity" at bounding box center [770, 409] width 2 height 6
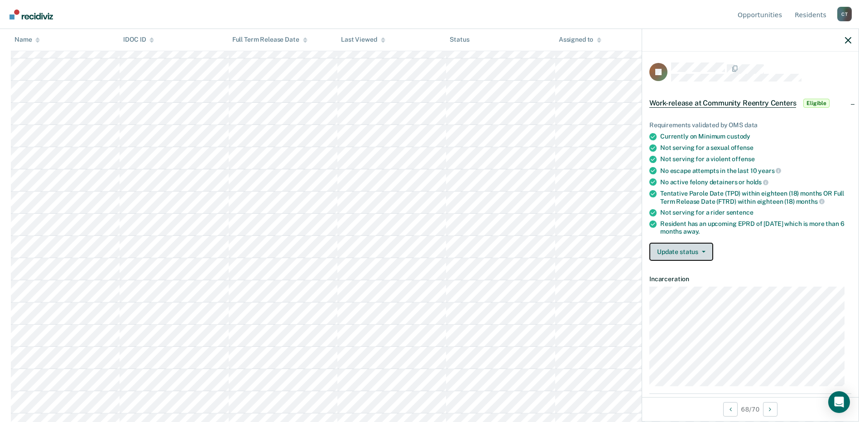
click at [691, 253] on button "Update status" at bounding box center [681, 252] width 64 height 18
click at [677, 274] on button "[PERSON_NAME]" at bounding box center [692, 273] width 87 height 14
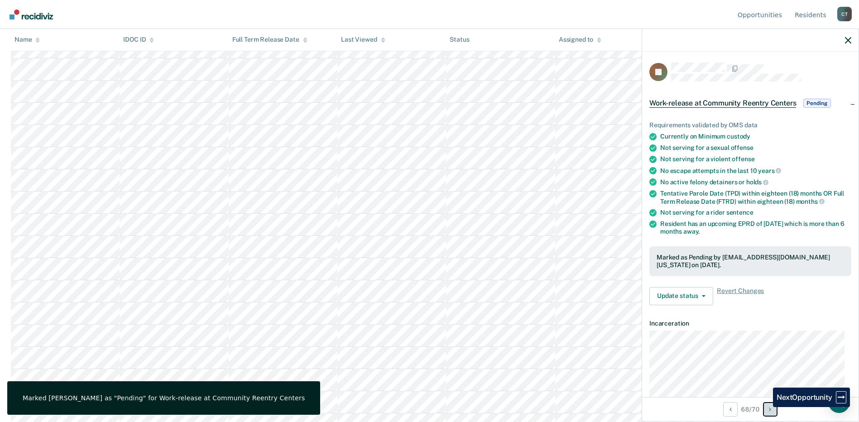
click at [767, 408] on button "Next Opportunity" at bounding box center [770, 409] width 14 height 14
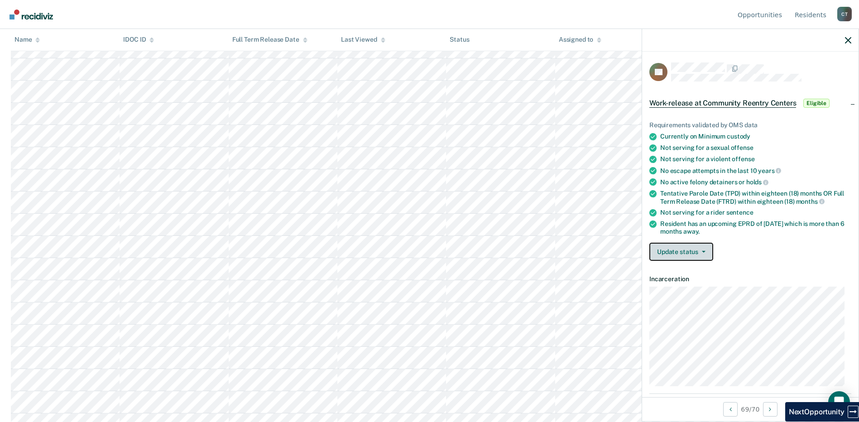
click at [706, 245] on button "Update status" at bounding box center [681, 252] width 64 height 18
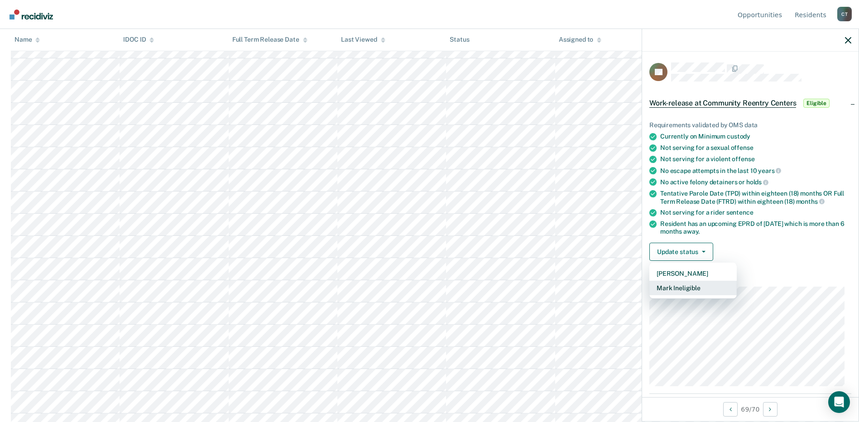
click at [688, 290] on button "Mark Ineligible" at bounding box center [692, 288] width 87 height 14
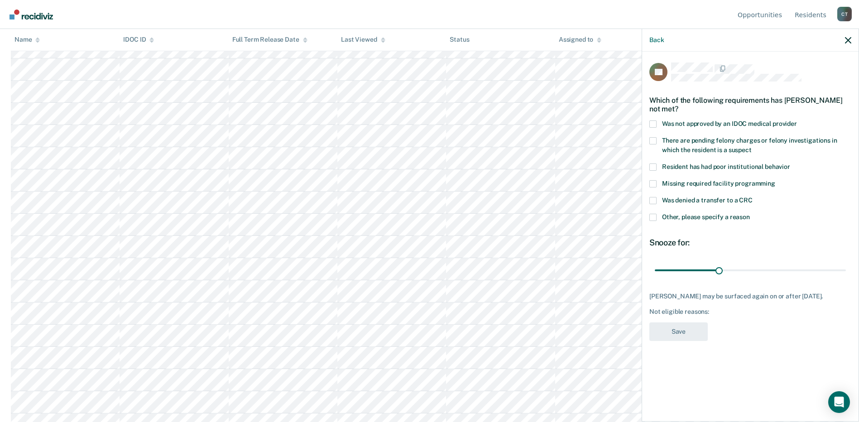
click at [657, 169] on label "Resident has had poor institutional behavior" at bounding box center [750, 169] width 202 height 10
click at [790, 164] on input "Resident has had poor institutional behavior" at bounding box center [790, 164] width 0 height 0
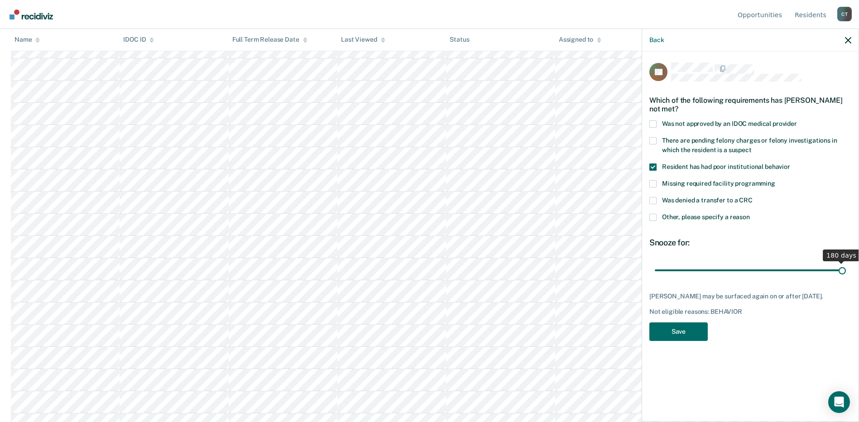
drag, startPoint x: 717, startPoint y: 270, endPoint x: 864, endPoint y: 272, distance: 147.2
type input "180"
click at [846, 272] on input "range" at bounding box center [750, 270] width 191 height 16
click at [669, 333] on button "Save" at bounding box center [678, 331] width 58 height 19
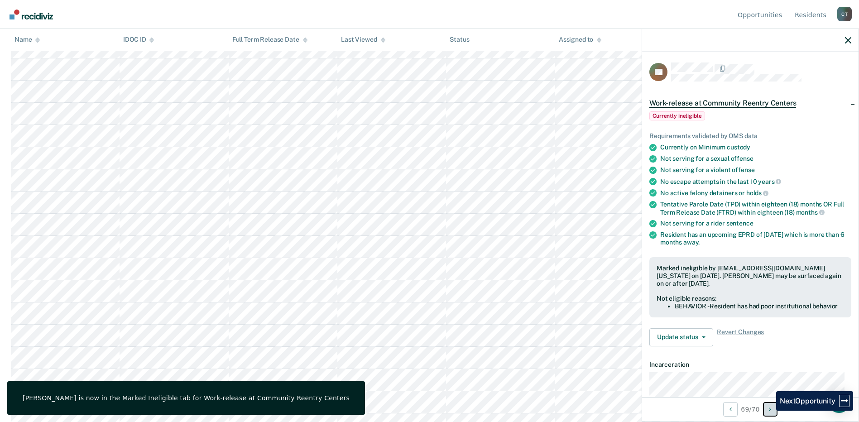
click at [770, 411] on button "Next Opportunity" at bounding box center [770, 409] width 14 height 14
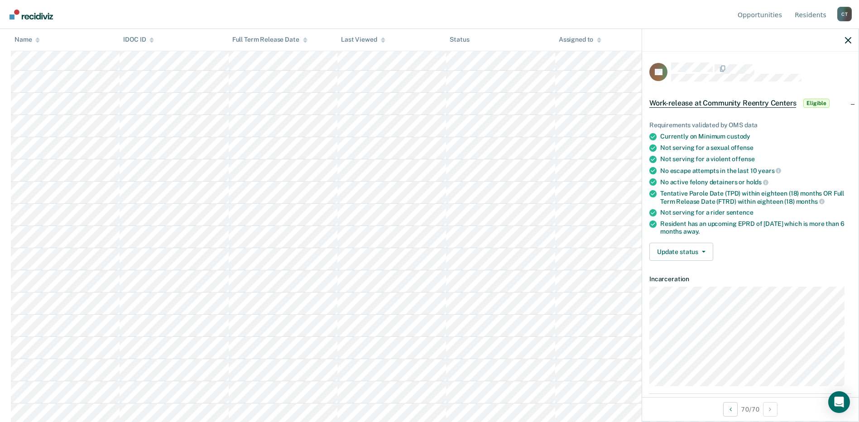
scroll to position [225, 0]
click at [818, 17] on link "Resident s" at bounding box center [810, 14] width 35 height 29
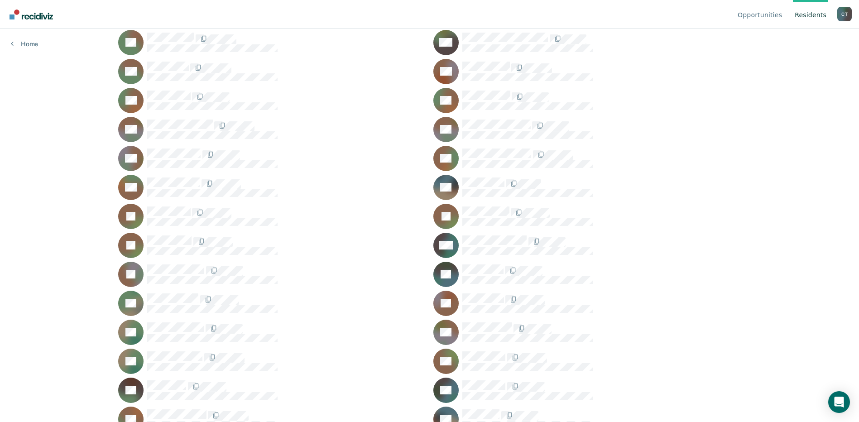
scroll to position [2045, 0]
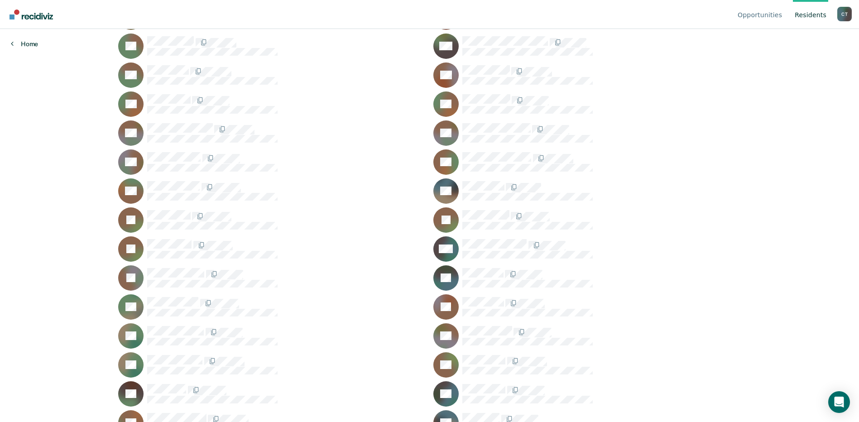
click at [19, 41] on link "Home" at bounding box center [24, 44] width 27 height 8
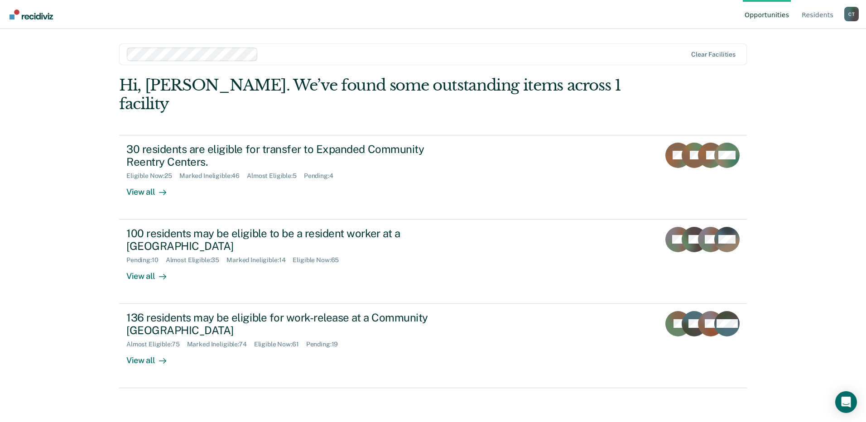
click at [285, 57] on div at bounding box center [474, 54] width 425 height 10
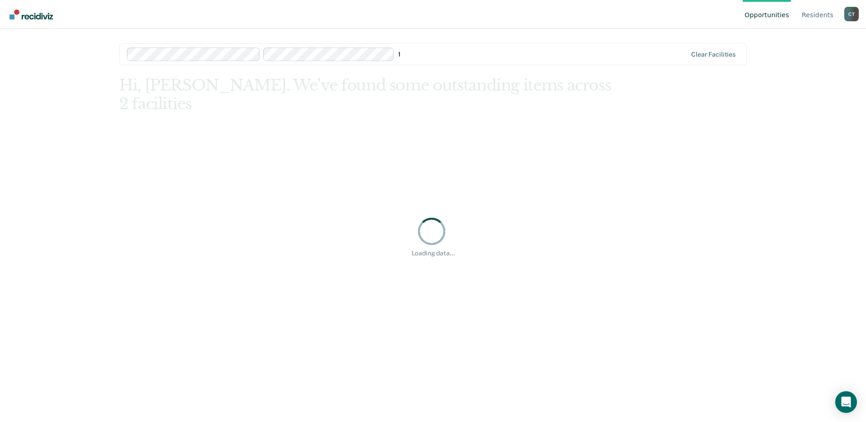
type input "tr"
type input "n"
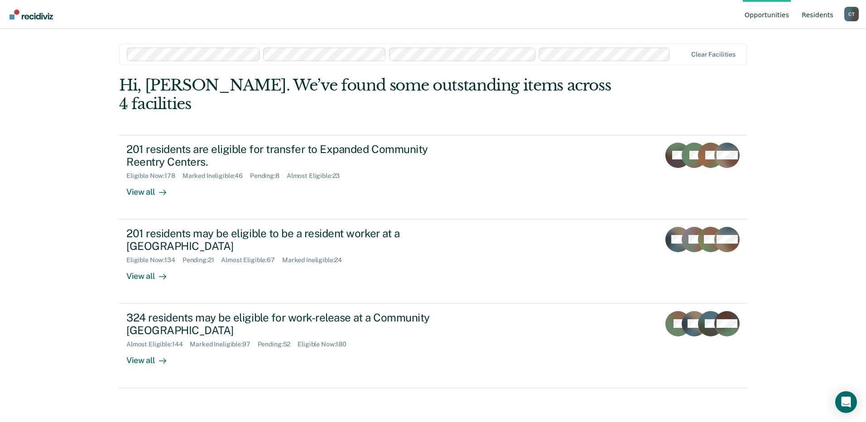
click at [810, 14] on link "Resident s" at bounding box center [817, 14] width 35 height 29
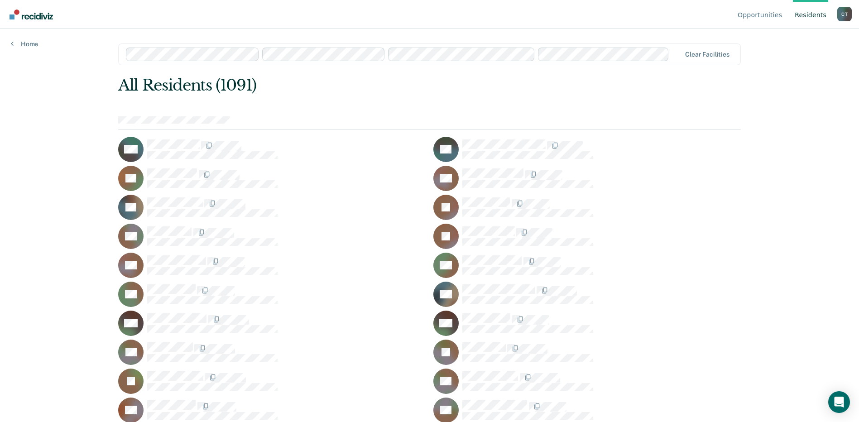
scroll to position [13181, 0]
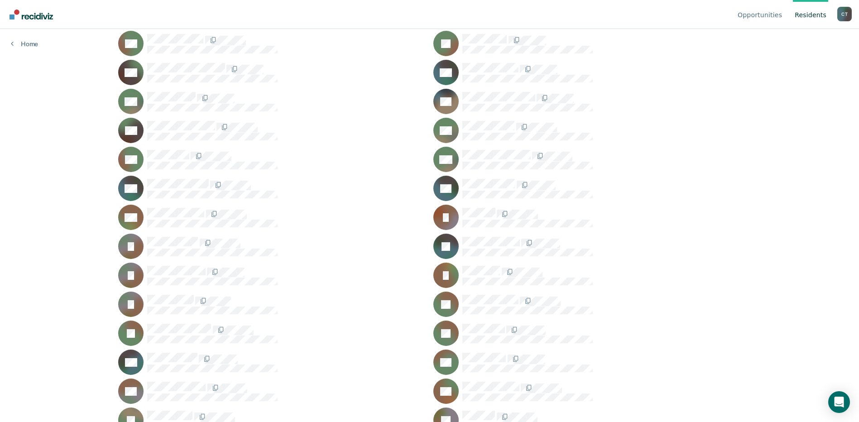
scroll to position [4977, 0]
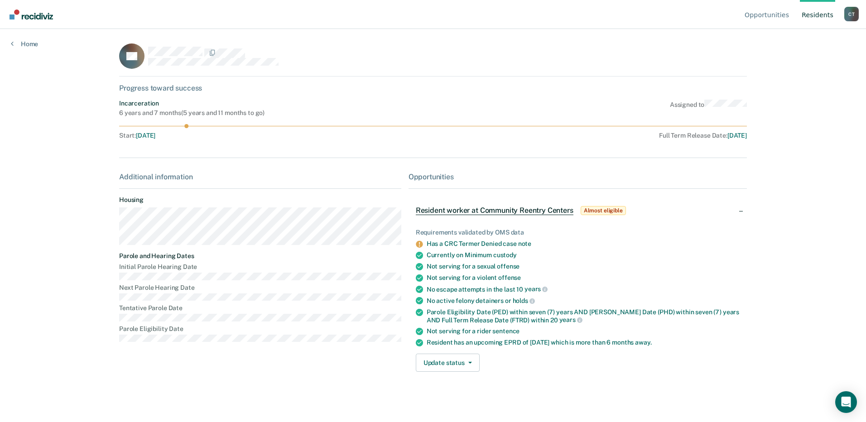
click at [813, 18] on link "Resident s" at bounding box center [817, 14] width 35 height 29
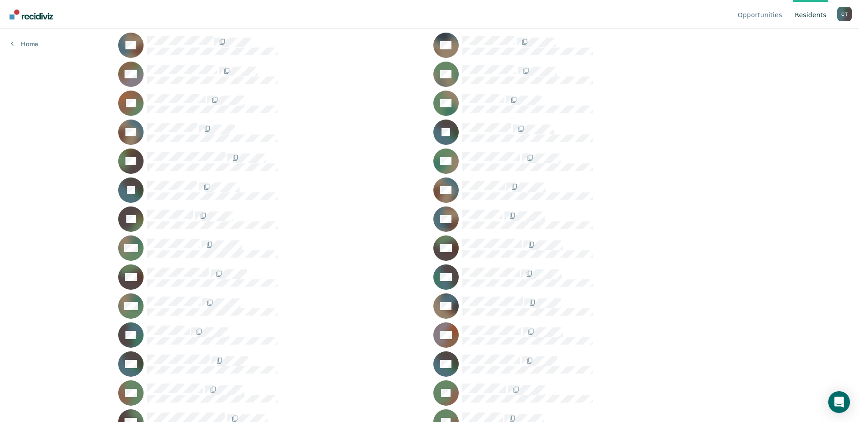
scroll to position [25386, 0]
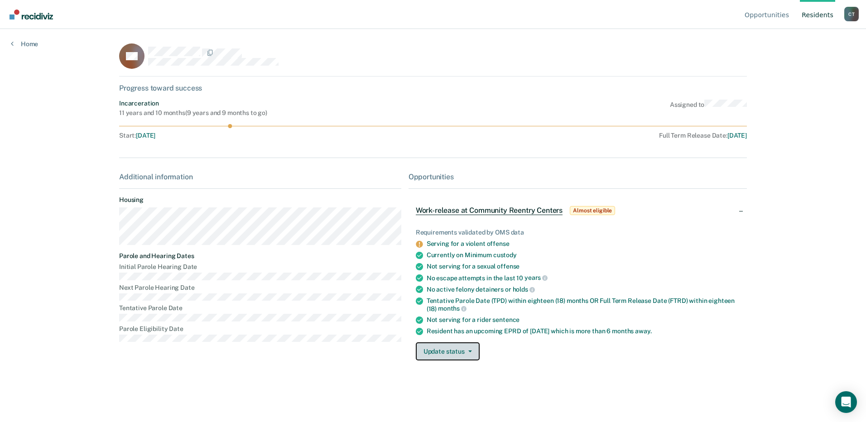
click at [447, 349] on button "Update status" at bounding box center [448, 351] width 64 height 18
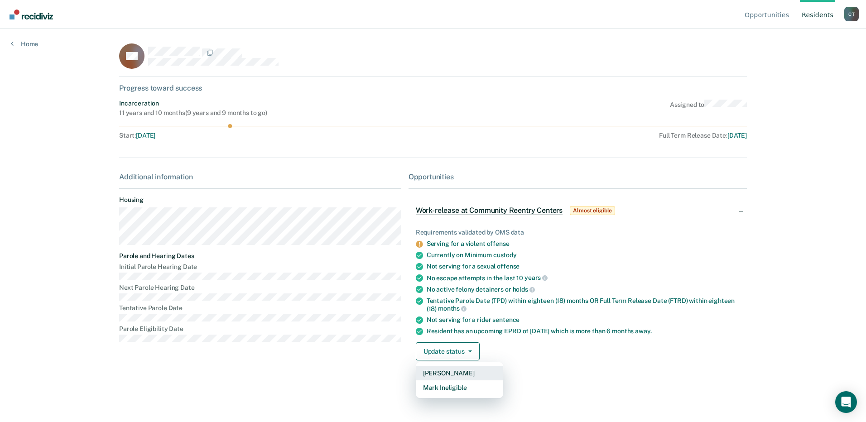
click at [447, 371] on button "[PERSON_NAME]" at bounding box center [459, 373] width 87 height 14
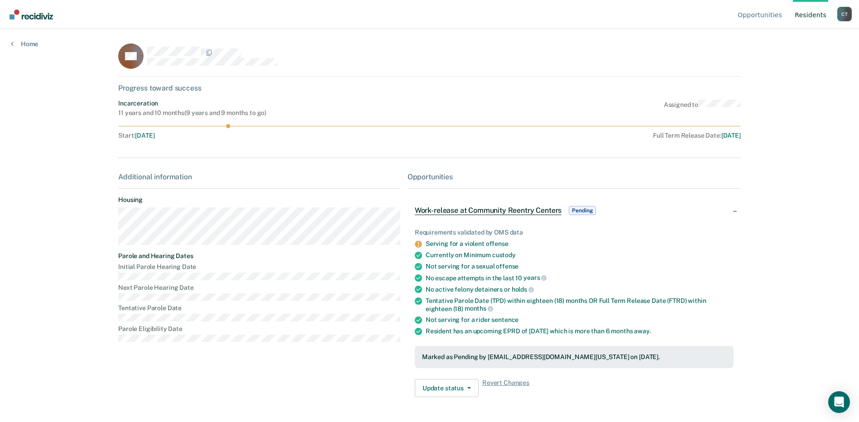
click at [813, 14] on link "Resident s" at bounding box center [810, 14] width 35 height 29
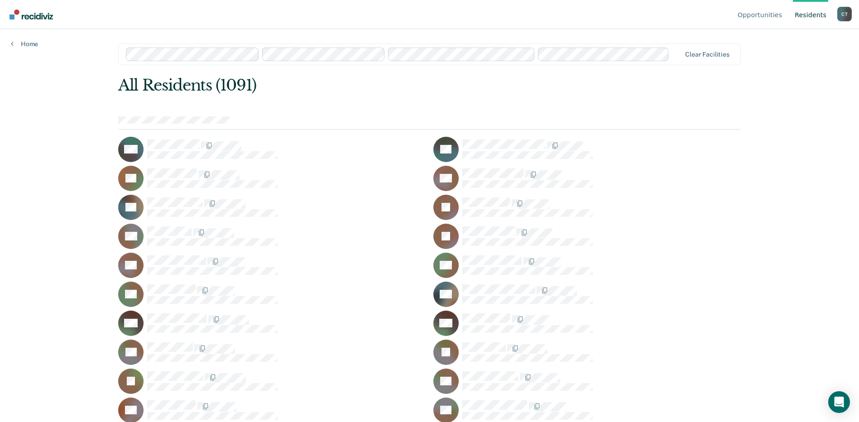
scroll to position [25821, 0]
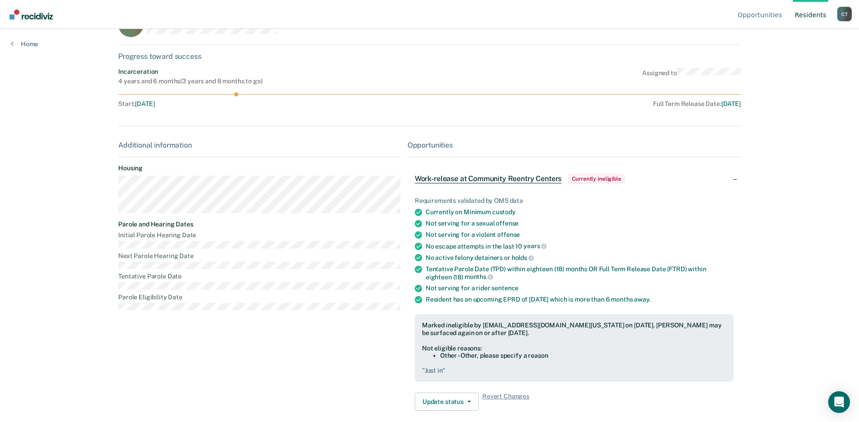
scroll to position [45, 0]
